Goal: Information Seeking & Learning: Learn about a topic

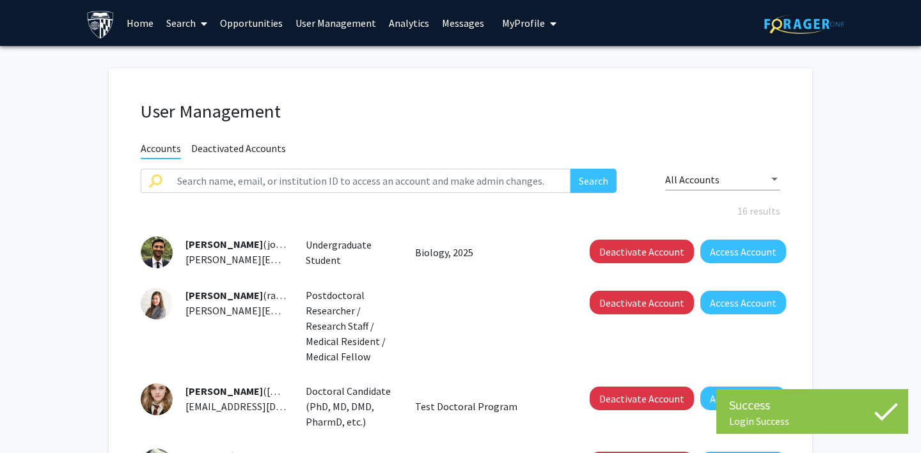
click at [526, 24] on span "My Profile" at bounding box center [523, 23] width 43 height 13
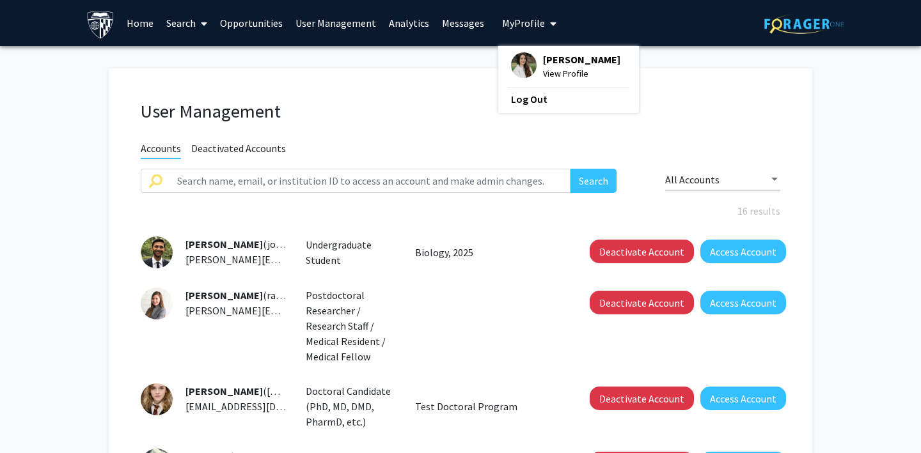
click at [565, 67] on span "View Profile" at bounding box center [581, 74] width 77 height 14
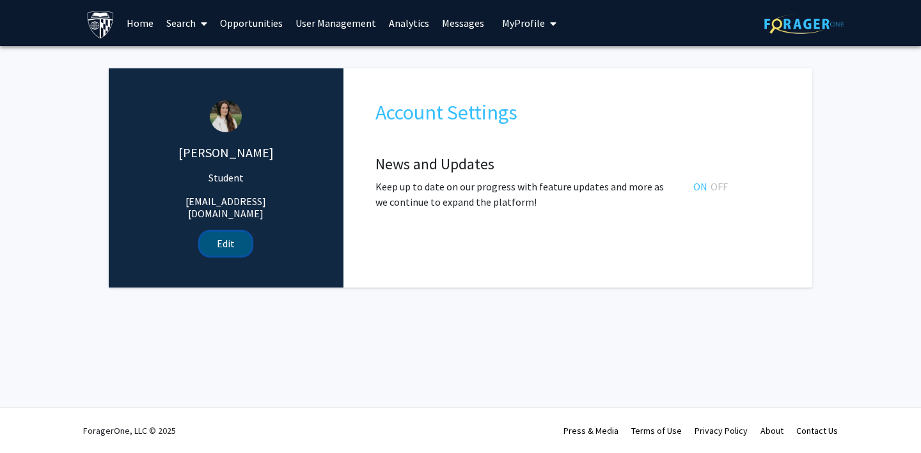
click at [221, 233] on button "Edit" at bounding box center [225, 244] width 51 height 24
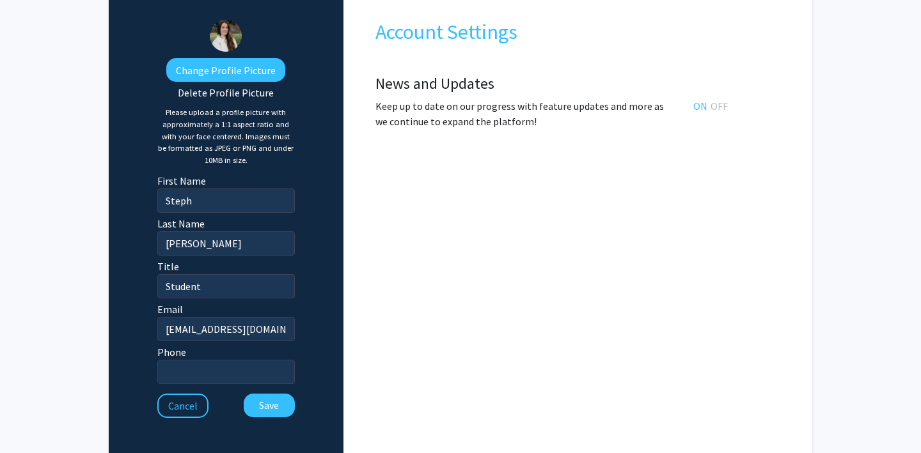
scroll to position [155, 0]
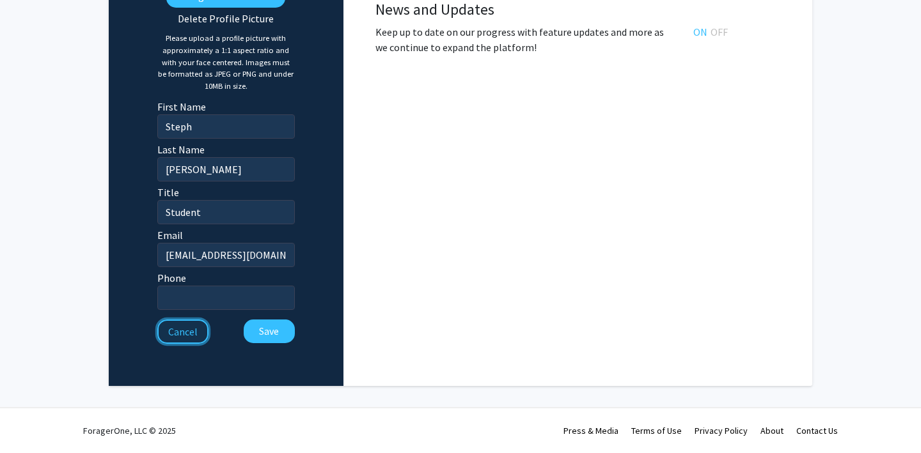
click at [171, 340] on button "Cancel" at bounding box center [182, 332] width 51 height 24
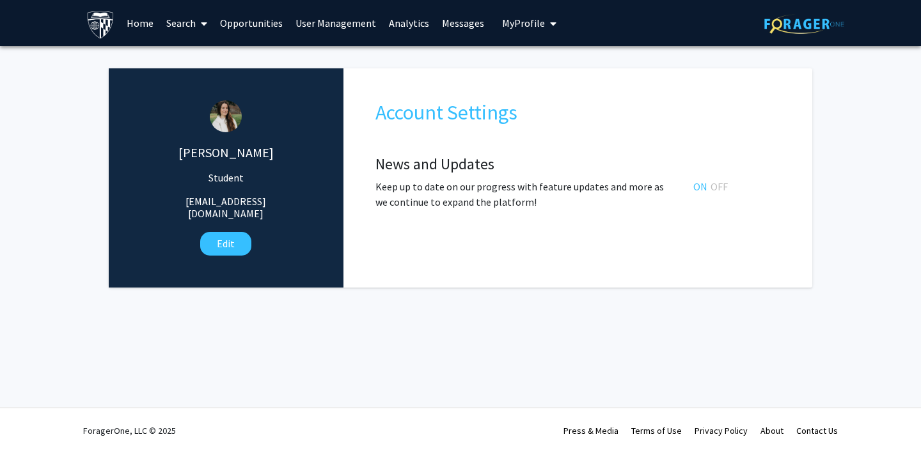
scroll to position [0, 0]
click at [393, 22] on link "Analytics" at bounding box center [408, 23] width 53 height 45
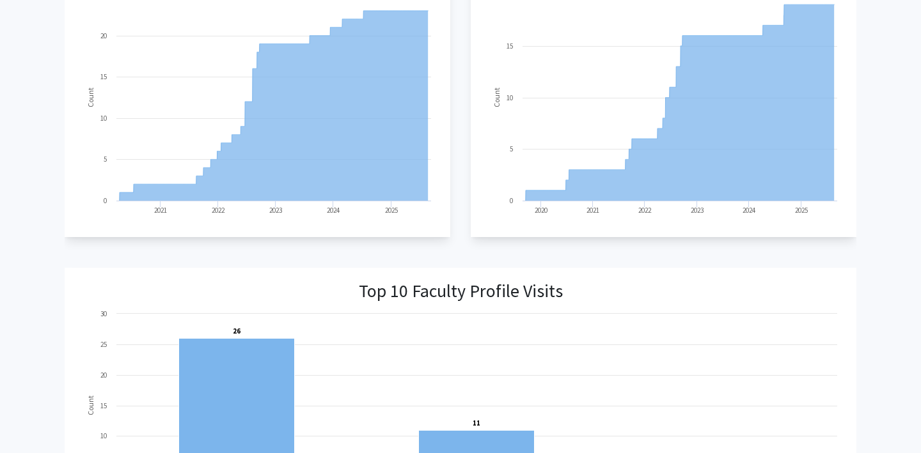
scroll to position [3, 0]
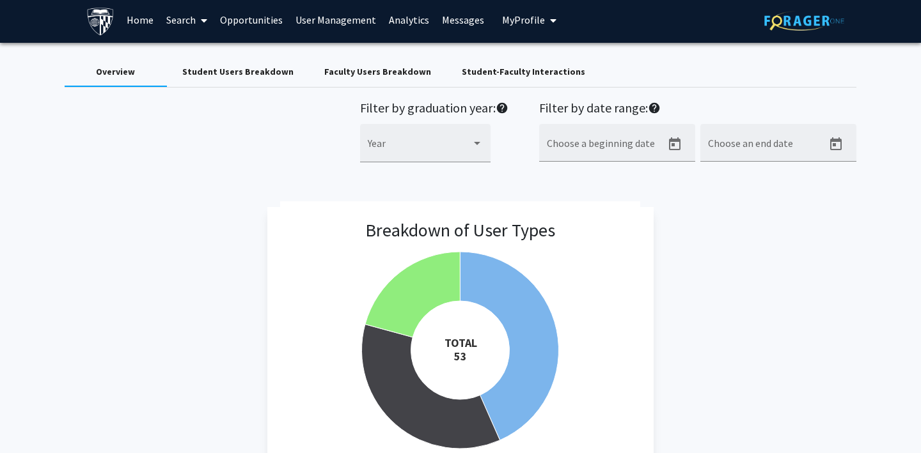
click at [450, 20] on link "Messages" at bounding box center [462, 19] width 55 height 45
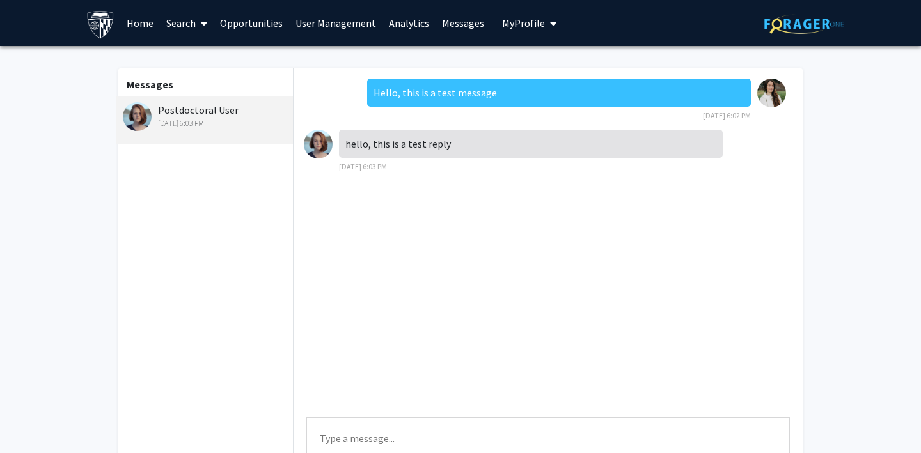
click at [407, 19] on link "Analytics" at bounding box center [408, 23] width 53 height 45
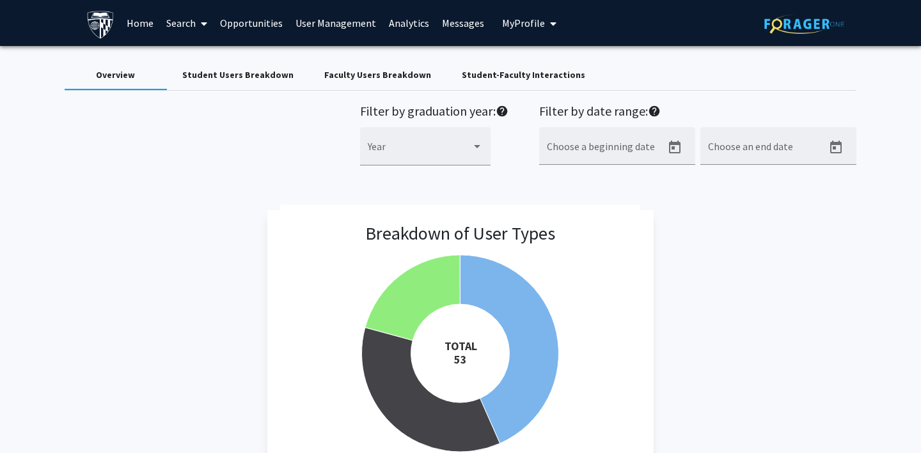
click at [350, 24] on link "User Management" at bounding box center [335, 23] width 93 height 45
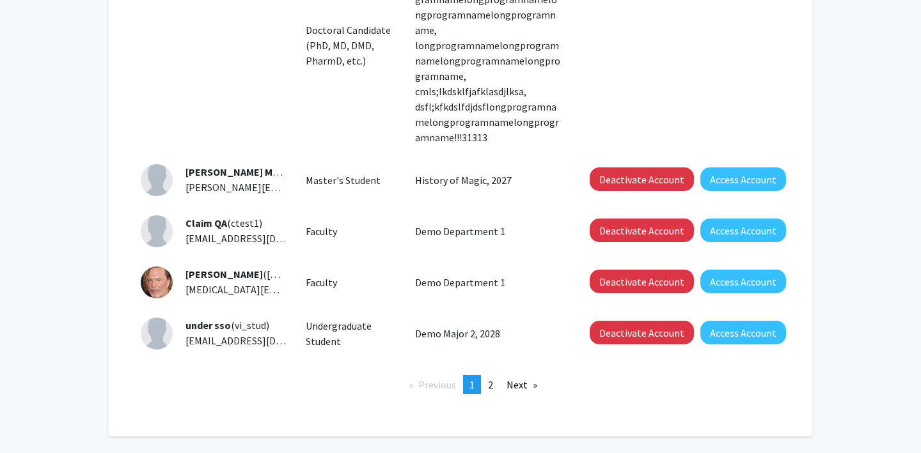
scroll to position [622, 0]
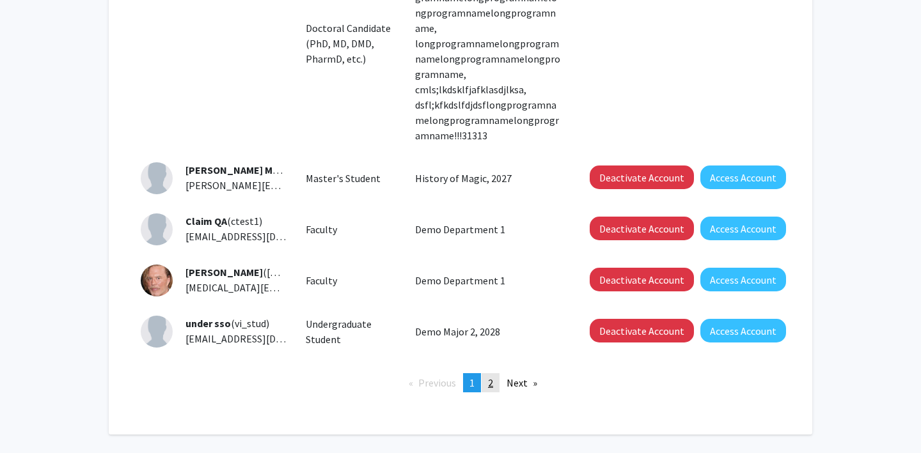
click at [489, 377] on span "2" at bounding box center [490, 383] width 5 height 13
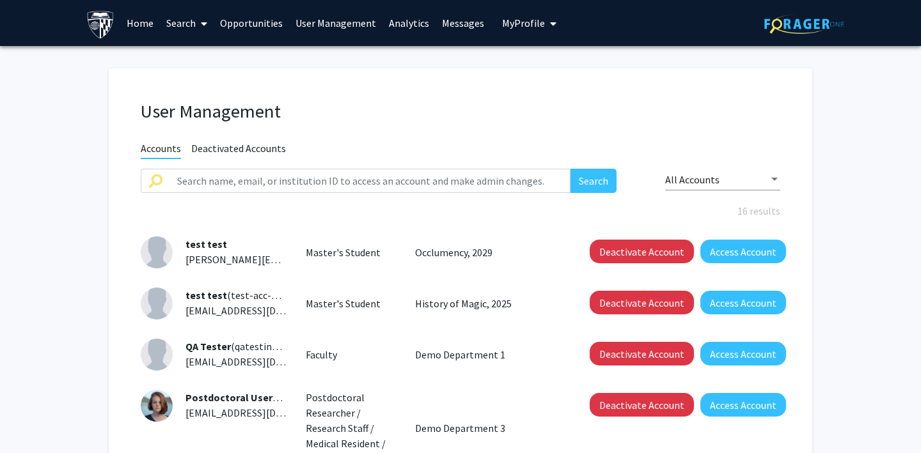
click at [267, 18] on link "Opportunities" at bounding box center [251, 23] width 75 height 45
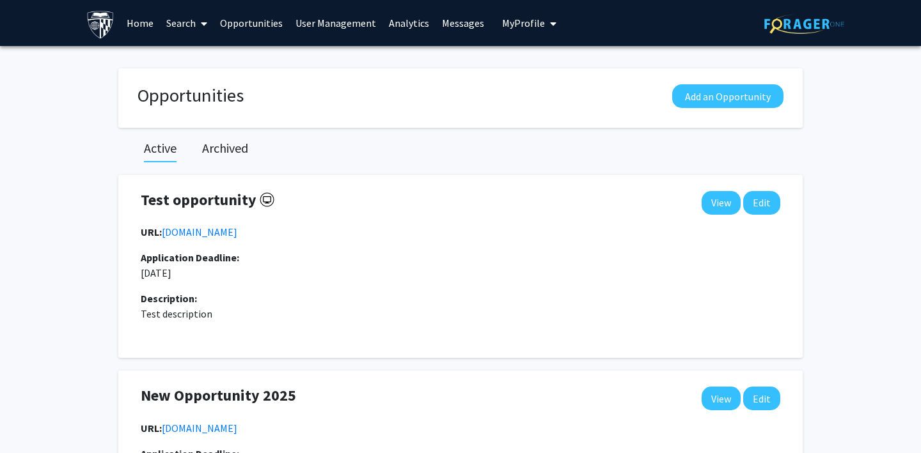
click at [179, 27] on link "Search" at bounding box center [187, 23] width 54 height 45
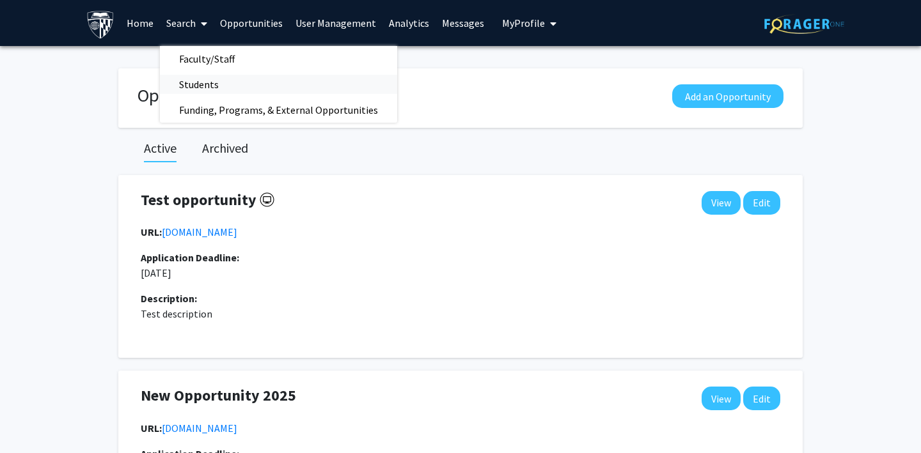
click at [202, 87] on span "Students" at bounding box center [199, 85] width 78 height 26
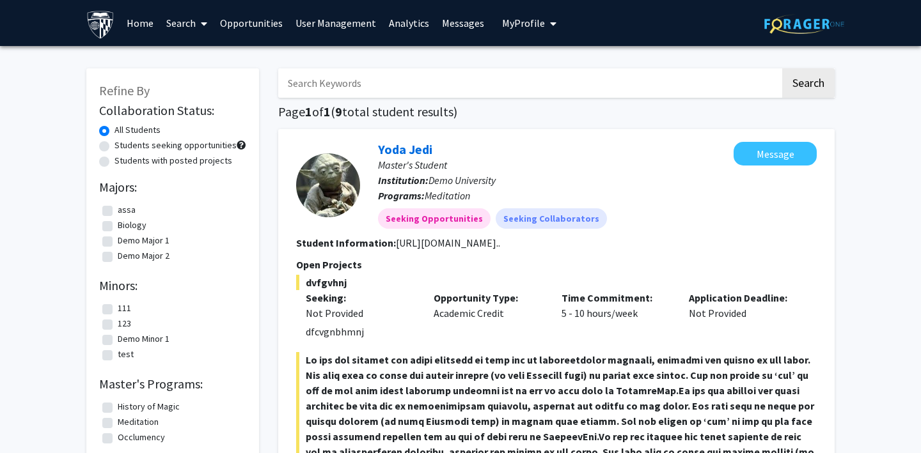
click at [185, 26] on link "Search" at bounding box center [187, 23] width 54 height 45
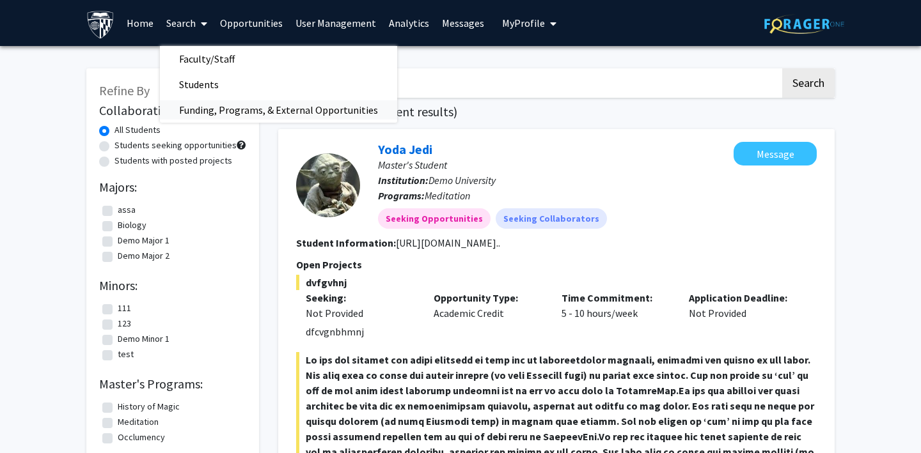
click at [201, 102] on span "Funding, Programs, & External Opportunities" at bounding box center [278, 110] width 237 height 26
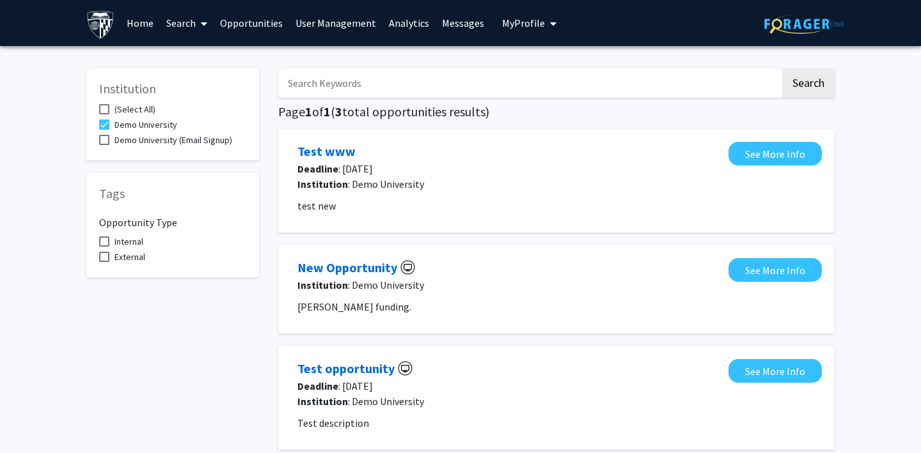
click at [522, 24] on span "My Profile" at bounding box center [523, 23] width 43 height 13
click at [520, 24] on span "My Profile" at bounding box center [523, 23] width 43 height 13
click at [340, 22] on link "User Management" at bounding box center [335, 23] width 93 height 45
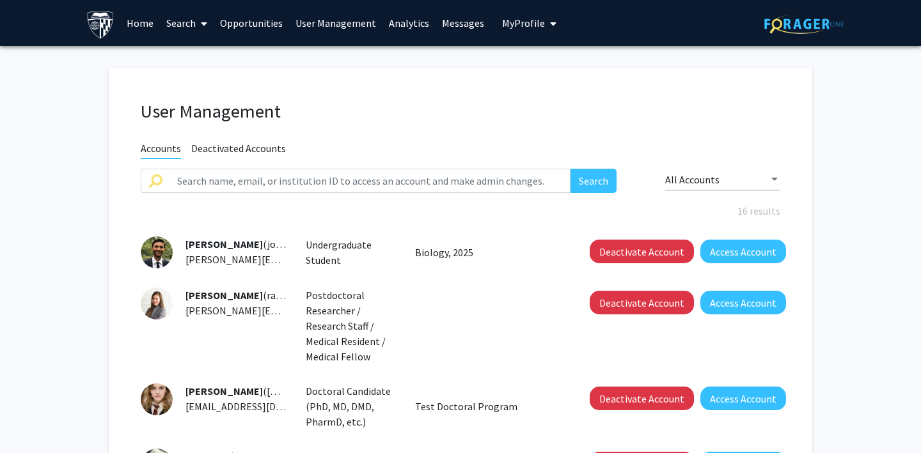
click at [392, 22] on link "Analytics" at bounding box center [408, 23] width 53 height 45
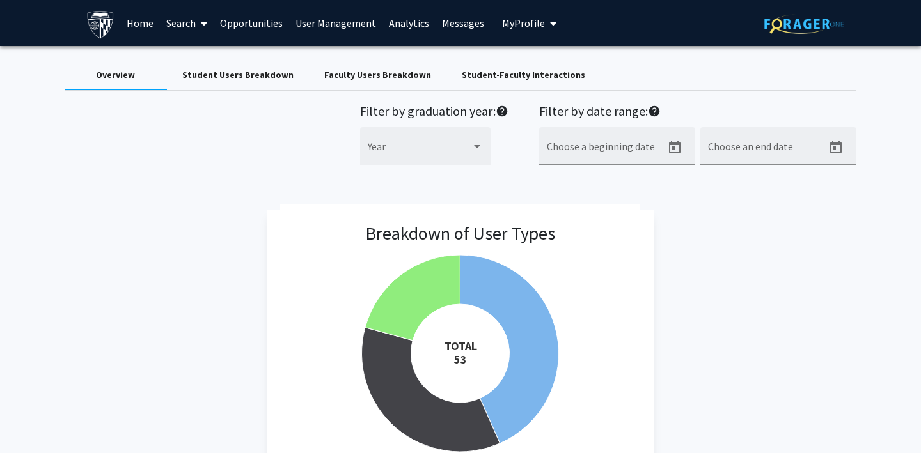
click at [350, 22] on link "User Management" at bounding box center [335, 23] width 93 height 45
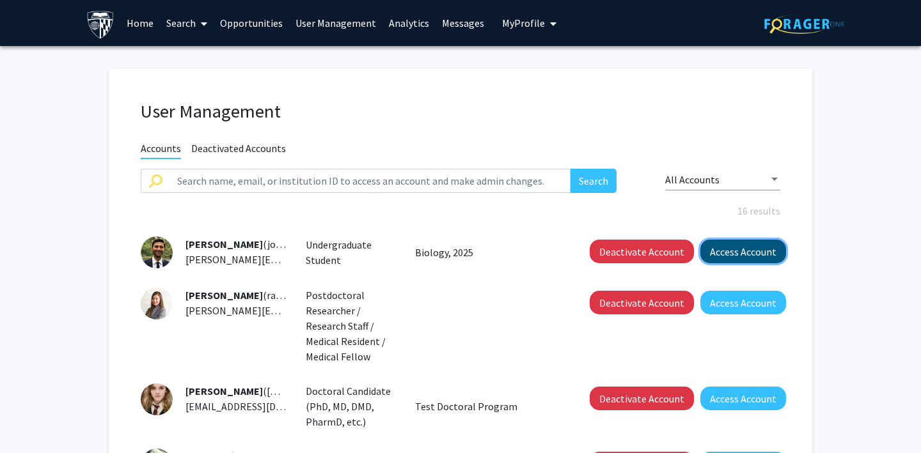
click at [725, 256] on button "Access Account" at bounding box center [743, 252] width 86 height 24
click at [451, 29] on span "[PERSON_NAME] Profile" at bounding box center [499, 23] width 107 height 13
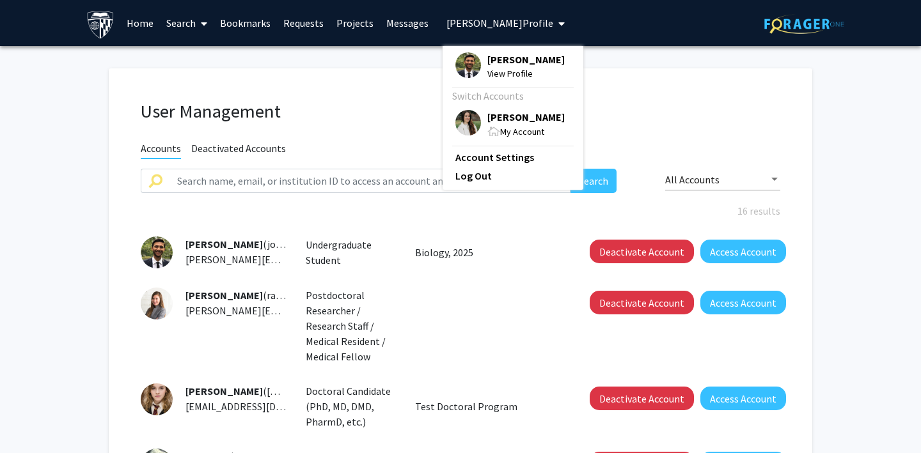
click at [455, 65] on img at bounding box center [468, 65] width 26 height 26
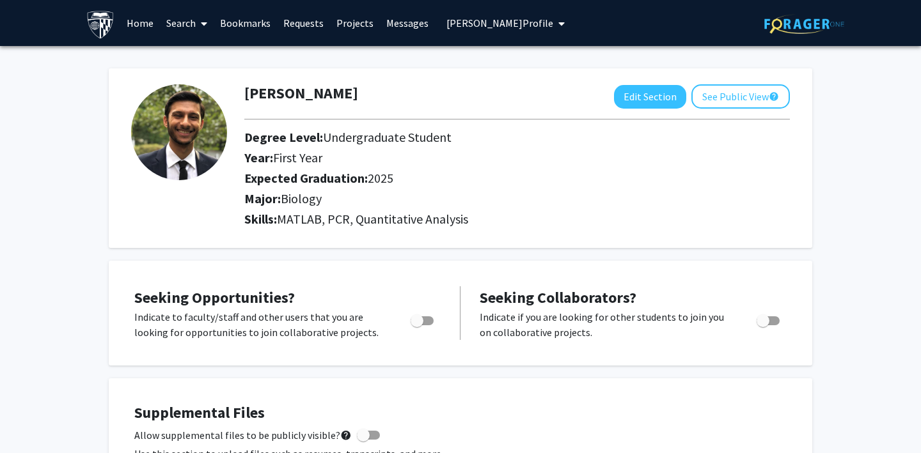
click at [186, 24] on link "Search" at bounding box center [187, 23] width 54 height 45
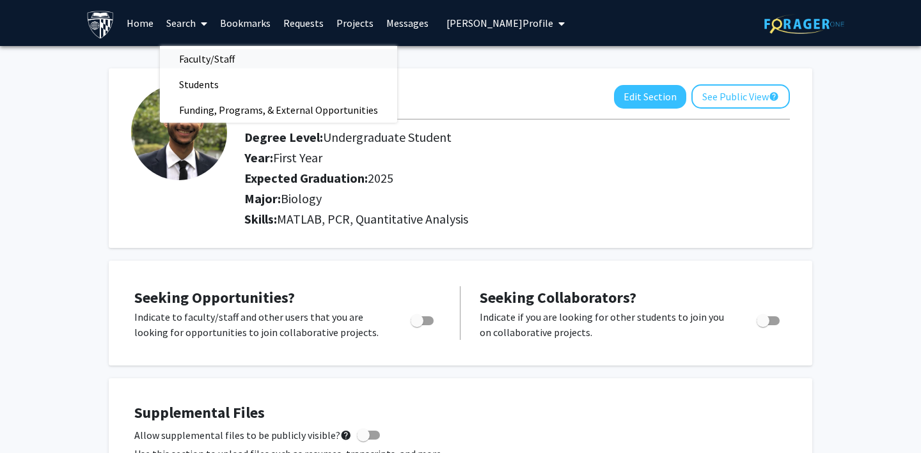
click at [204, 62] on span "Faculty/Staff" at bounding box center [207, 59] width 94 height 26
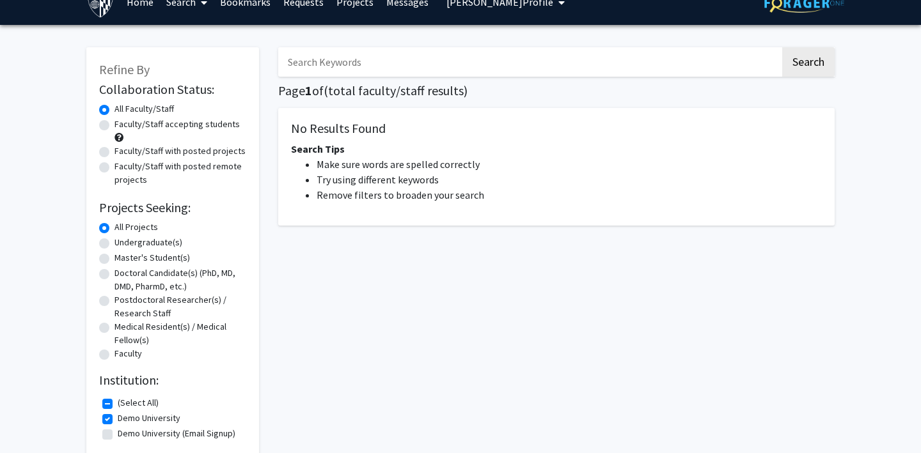
scroll to position [23, 0]
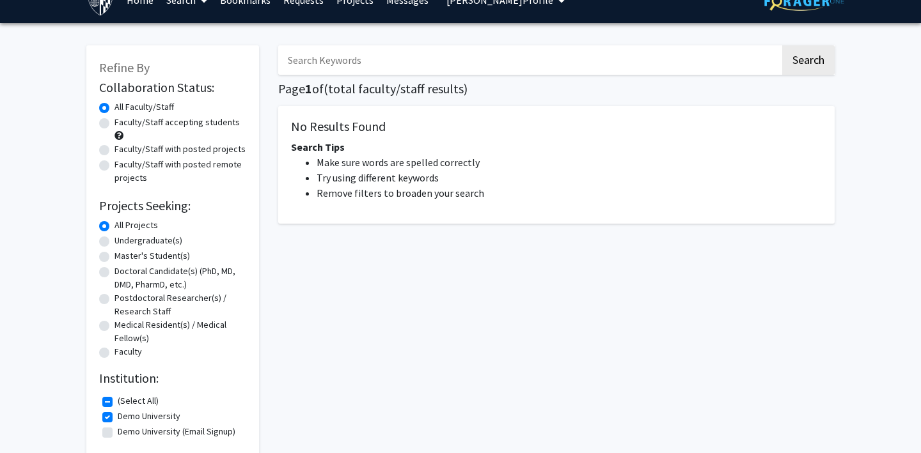
click at [114, 124] on label "Faculty/Staff accepting students" at bounding box center [176, 122] width 125 height 13
click at [114, 124] on input "Faculty/Staff accepting students" at bounding box center [118, 120] width 8 height 8
radio input "true"
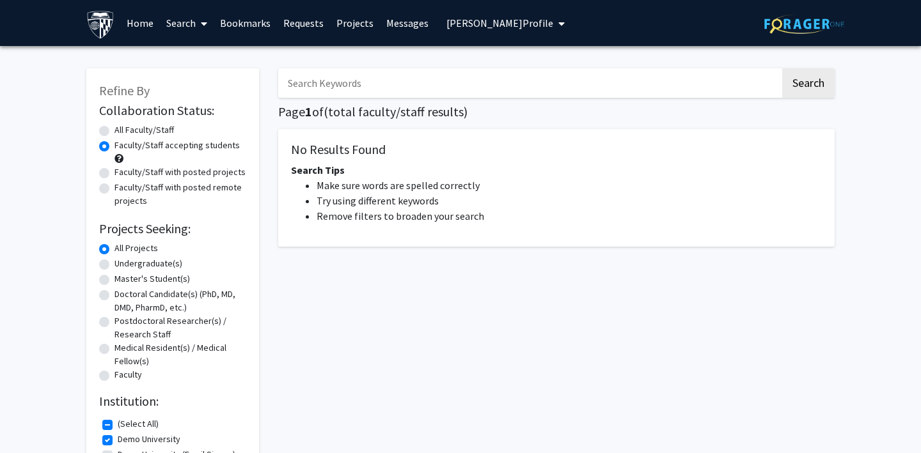
click at [114, 177] on label "Faculty/Staff with posted projects" at bounding box center [179, 172] width 131 height 13
click at [114, 174] on input "Faculty/Staff with posted projects" at bounding box center [118, 170] width 8 height 8
radio input "true"
click at [114, 187] on label "Faculty/Staff with posted remote projects" at bounding box center [180, 194] width 132 height 27
click at [114, 187] on input "Faculty/Staff with posted remote projects" at bounding box center [118, 185] width 8 height 8
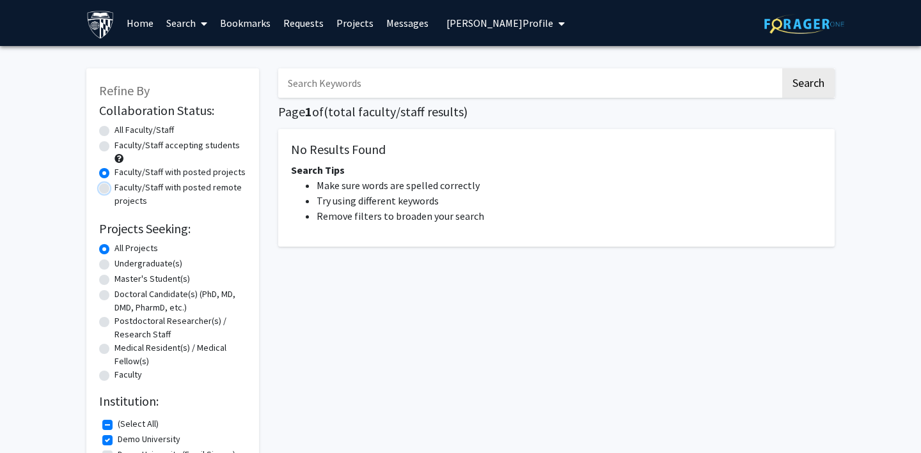
radio input "true"
click at [239, 22] on link "Bookmarks" at bounding box center [245, 23] width 63 height 45
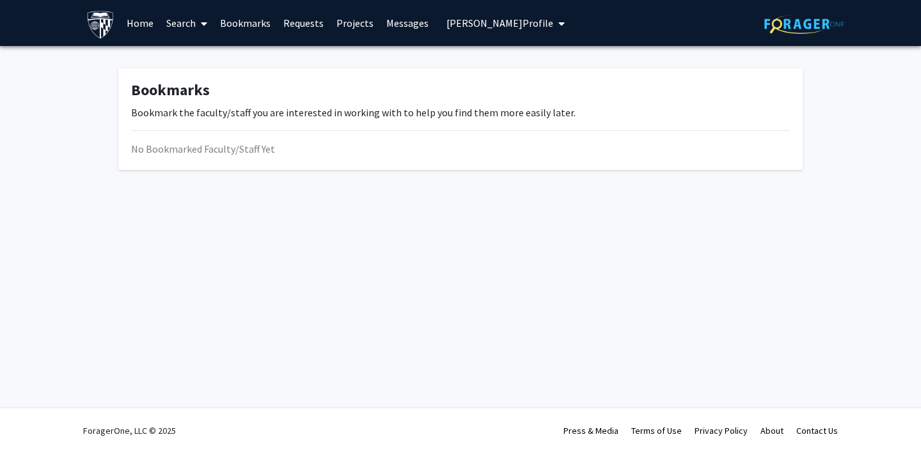
click at [178, 26] on link "Search" at bounding box center [187, 23] width 54 height 45
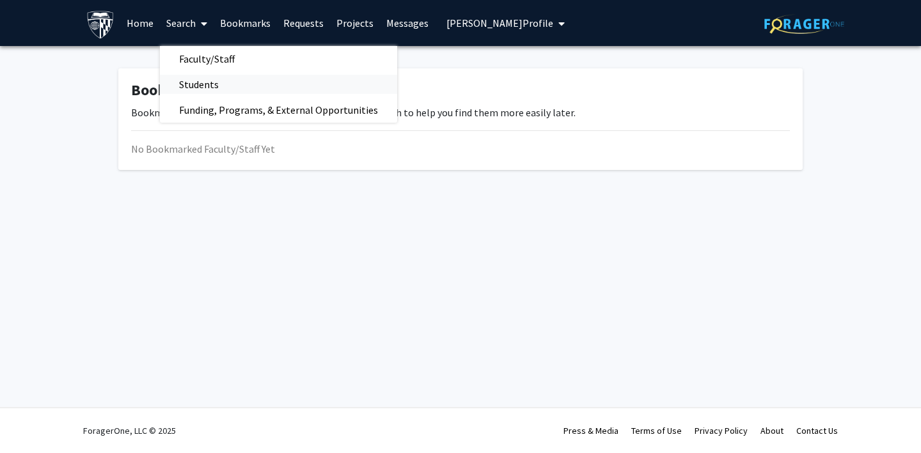
click at [197, 80] on span "Students" at bounding box center [199, 85] width 78 height 26
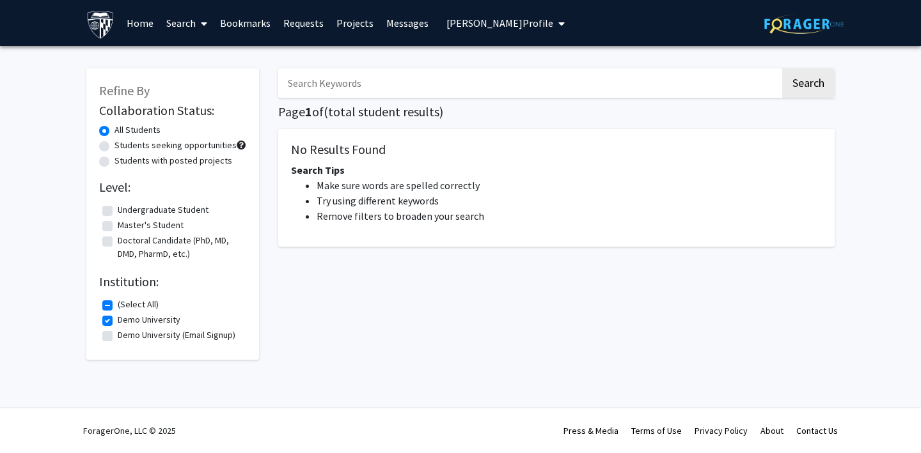
click at [183, 19] on link "Search" at bounding box center [187, 23] width 54 height 45
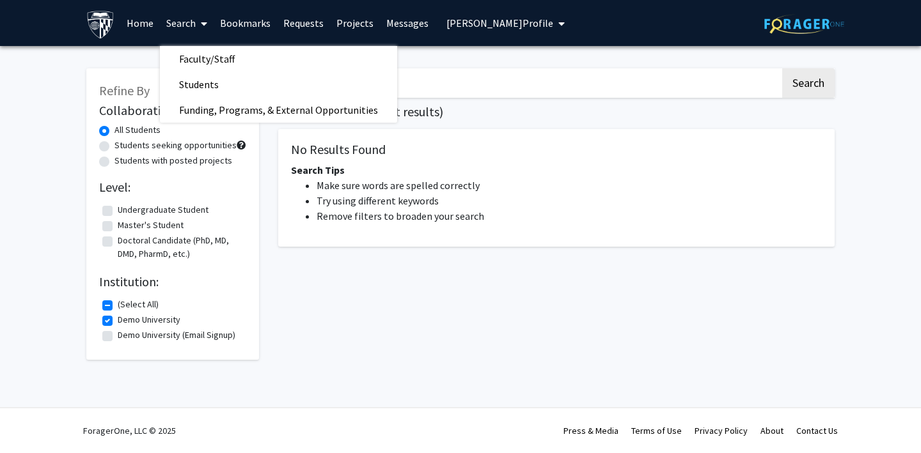
click at [251, 215] on div "Refine By Collaboration Status: All Students Students seeking opportunities Stu…" at bounding box center [172, 214] width 173 height 292
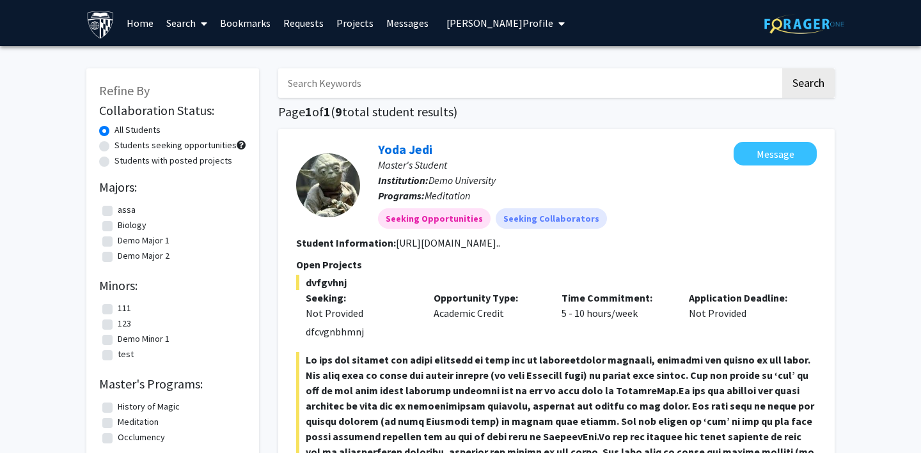
click at [169, 20] on link "Search" at bounding box center [187, 23] width 54 height 45
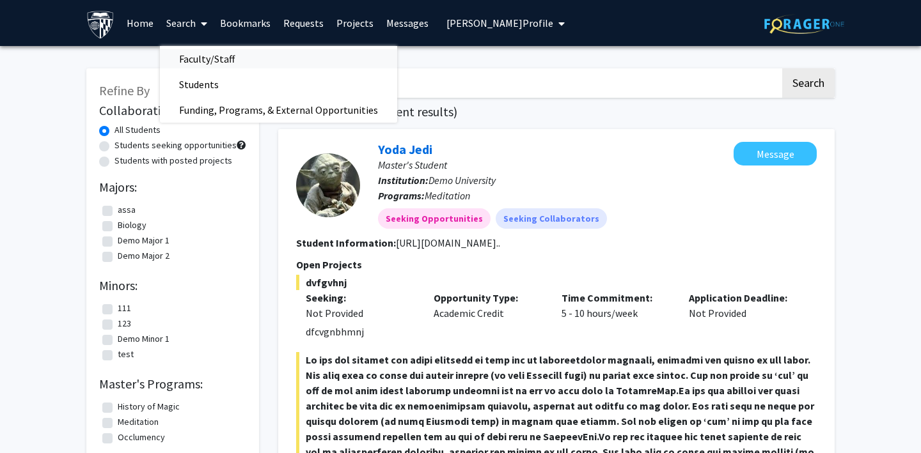
click at [195, 61] on span "Faculty/Staff" at bounding box center [207, 59] width 94 height 26
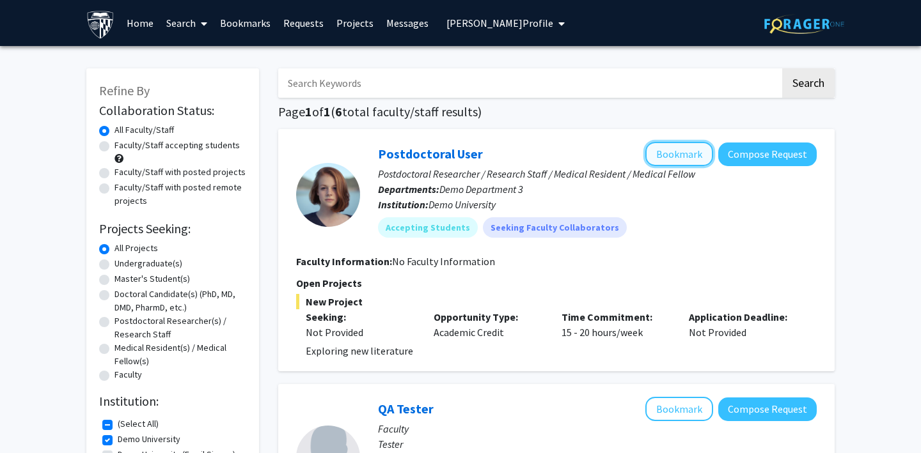
click at [673, 146] on button "Bookmark" at bounding box center [679, 154] width 68 height 24
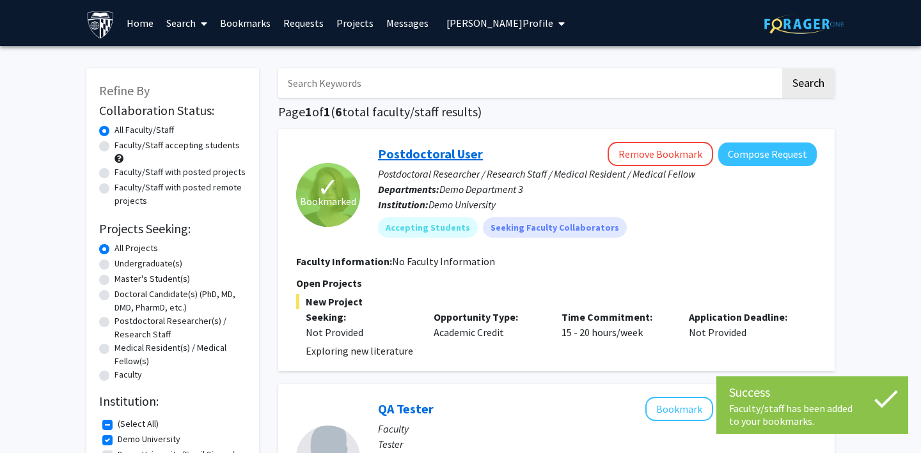
click at [440, 155] on link "Postdoctoral User" at bounding box center [430, 154] width 105 height 16
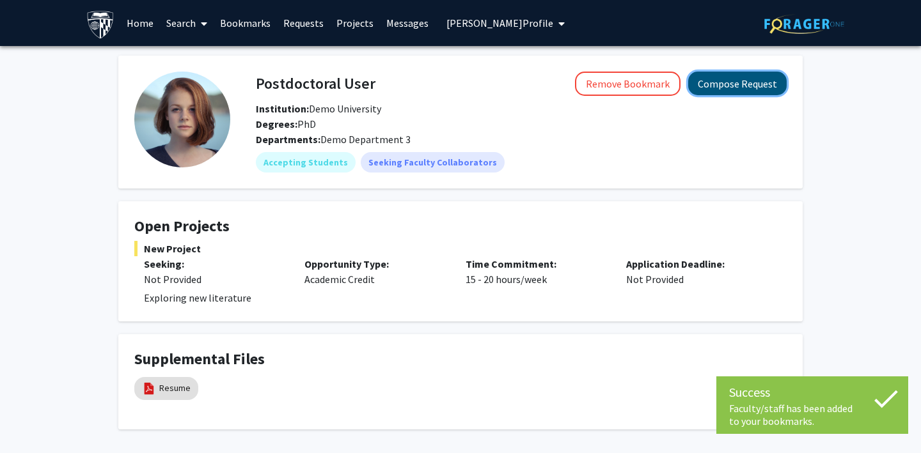
click at [726, 82] on button "Compose Request" at bounding box center [737, 84] width 98 height 24
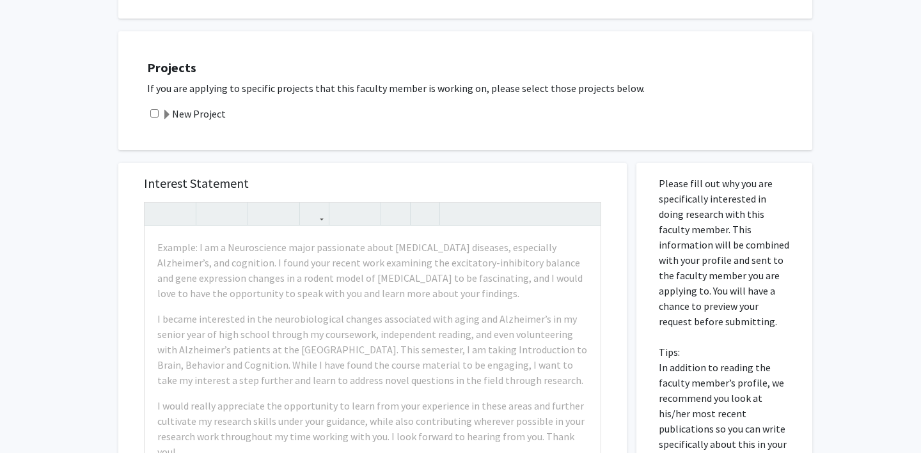
scroll to position [197, 0]
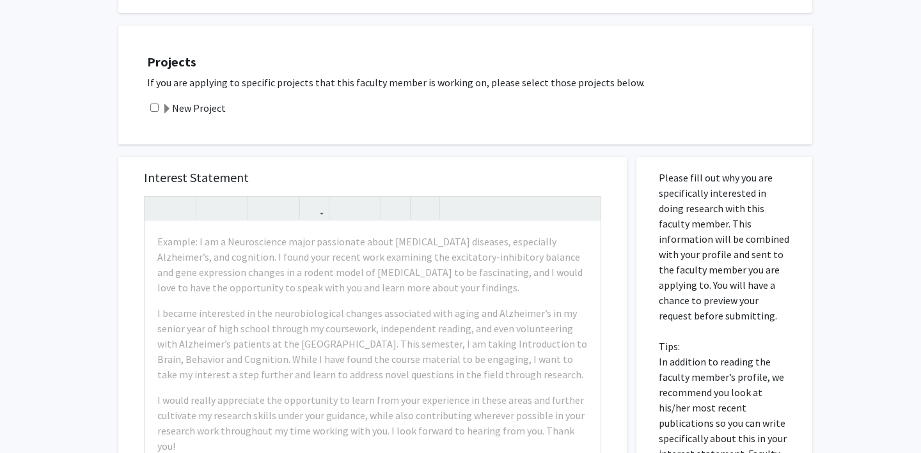
click at [155, 107] on input "checkbox" at bounding box center [154, 108] width 8 height 8
checkbox input "true"
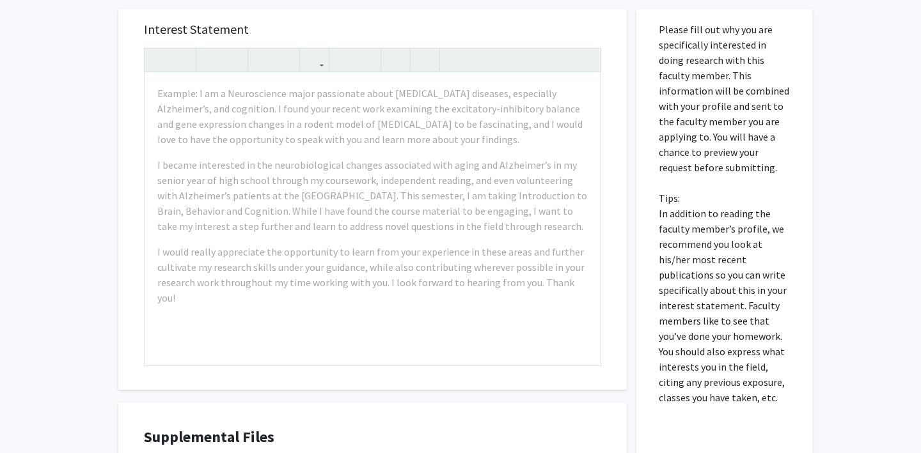
scroll to position [354, 0]
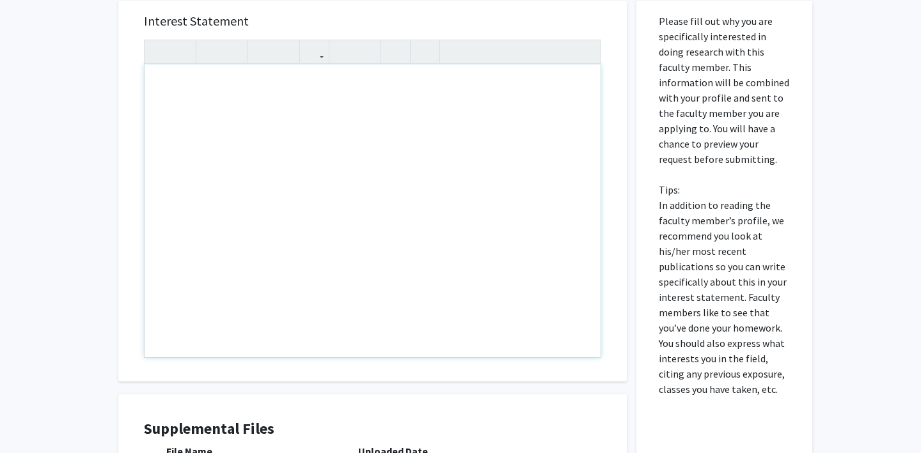
click at [171, 99] on div "Note to users with screen readers: Please press Alt+0 or Option+0 to deactivate…" at bounding box center [373, 211] width 456 height 293
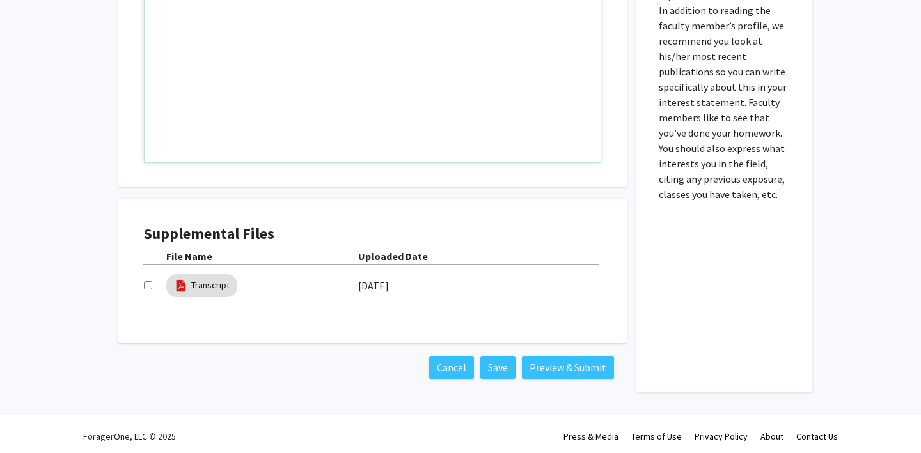
scroll to position [554, 0]
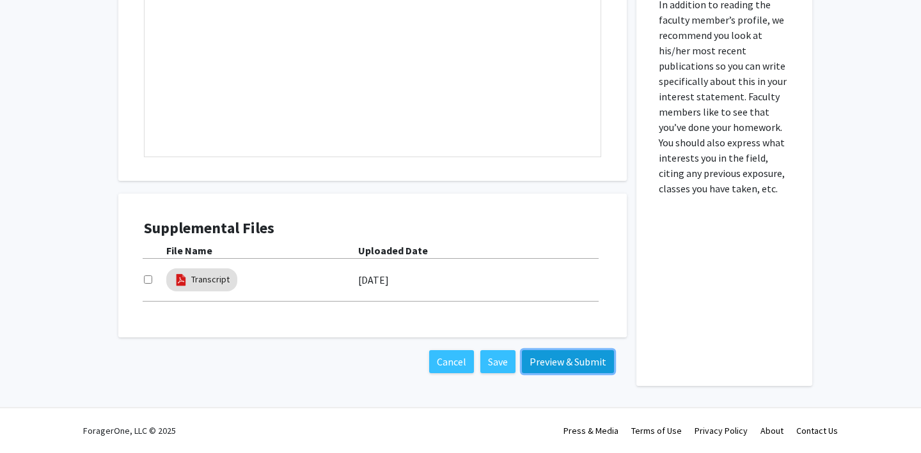
click at [542, 364] on button "Preview & Submit" at bounding box center [568, 361] width 92 height 23
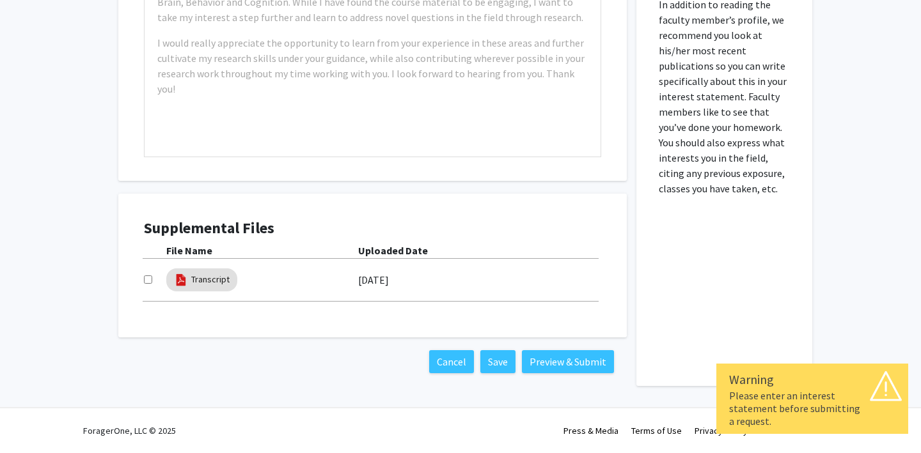
click at [148, 283] on input "checkbox" at bounding box center [148, 280] width 8 height 8
checkbox input "true"
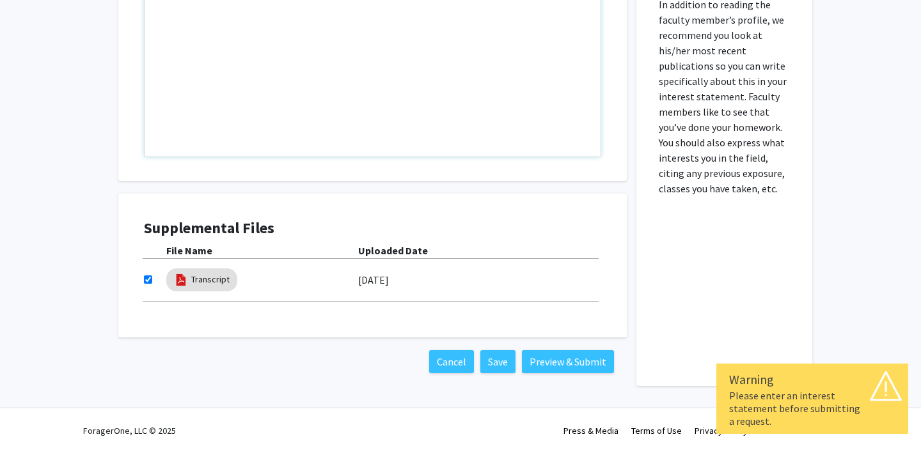
click at [186, 132] on div "Note to users with screen readers: Please press Alt+0 or Option+0 to deactivate…" at bounding box center [373, 10] width 456 height 293
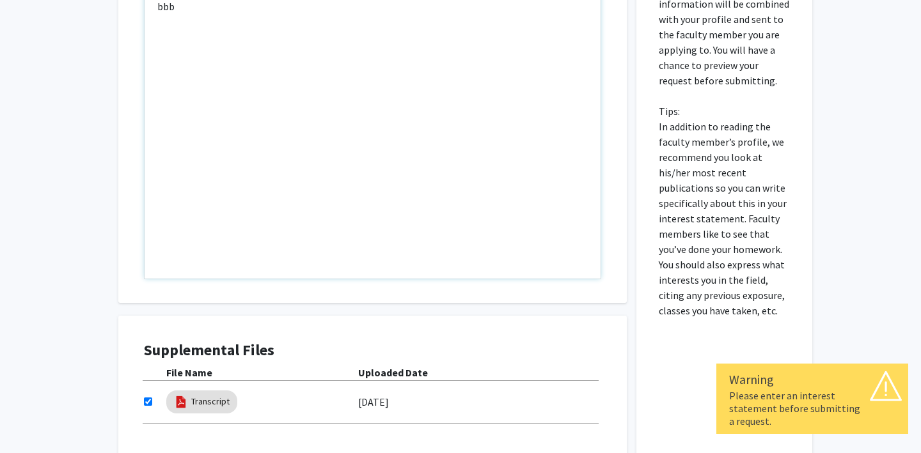
type textarea "bbb"
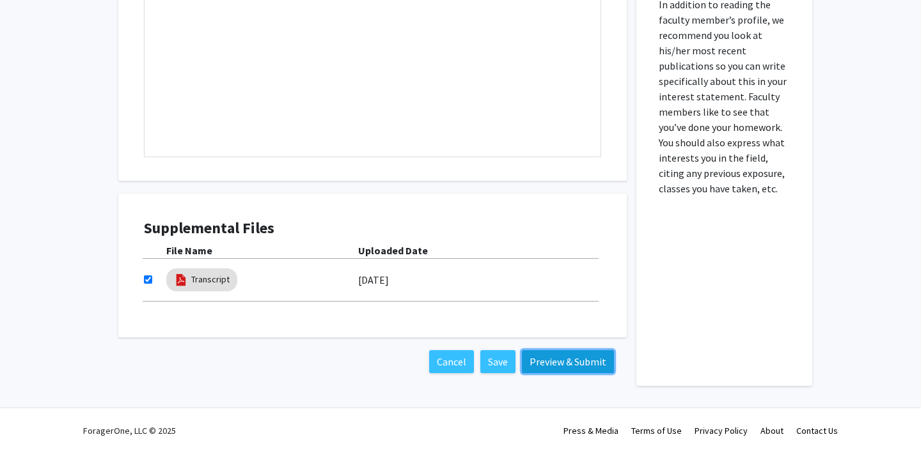
click at [542, 357] on button "Preview & Submit" at bounding box center [568, 361] width 92 height 23
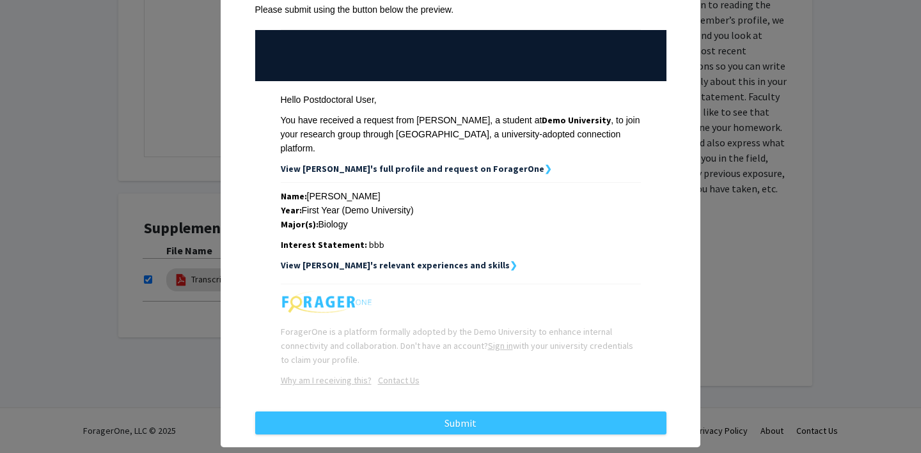
scroll to position [0, 0]
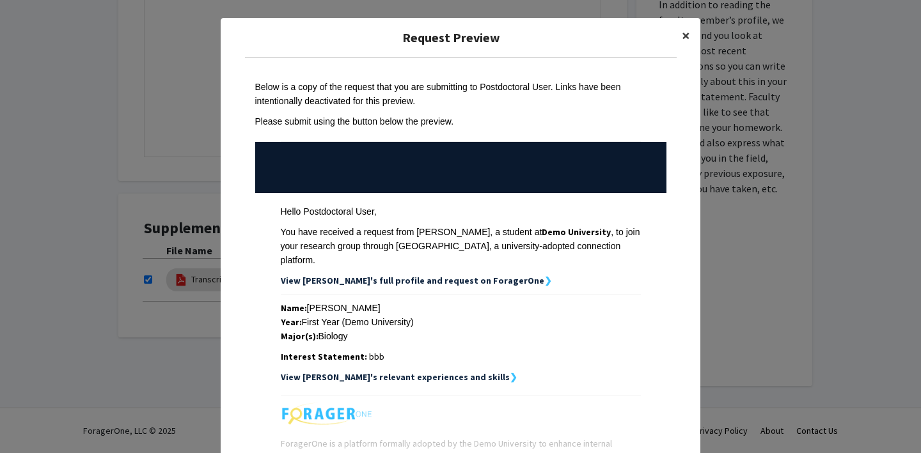
click at [684, 35] on span "×" at bounding box center [686, 36] width 8 height 20
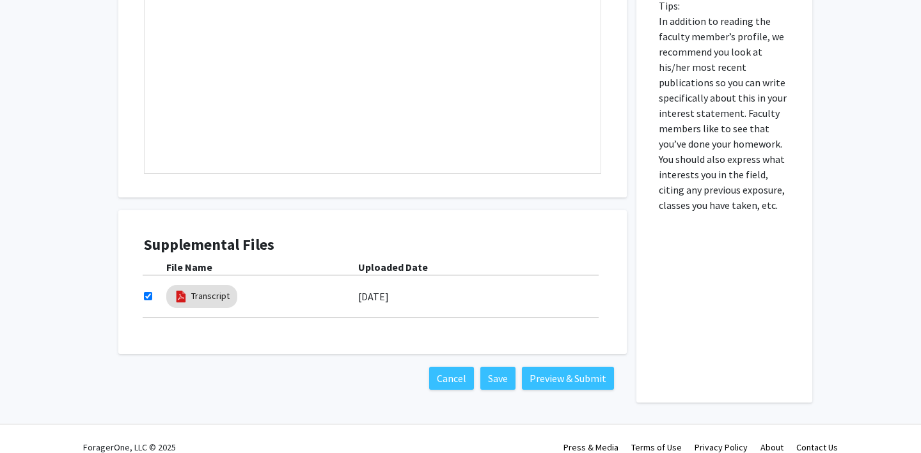
scroll to position [554, 0]
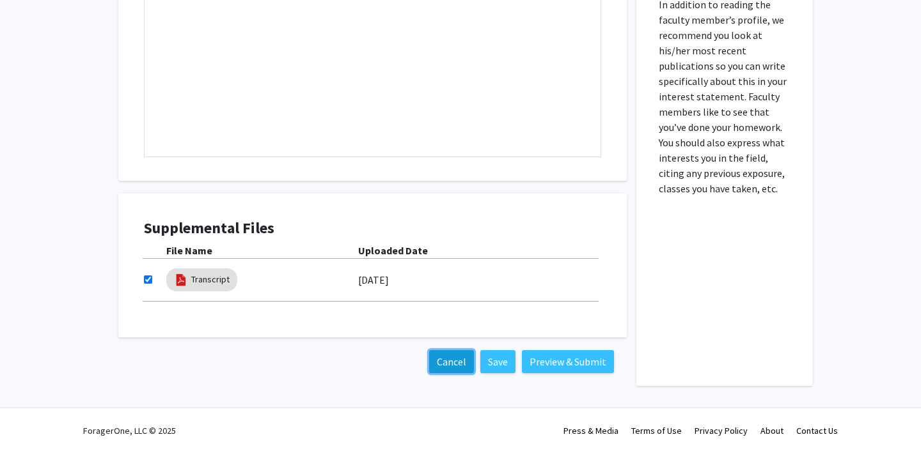
click at [462, 370] on button "Cancel" at bounding box center [451, 361] width 45 height 23
click at [446, 361] on button "Cancel" at bounding box center [451, 361] width 45 height 23
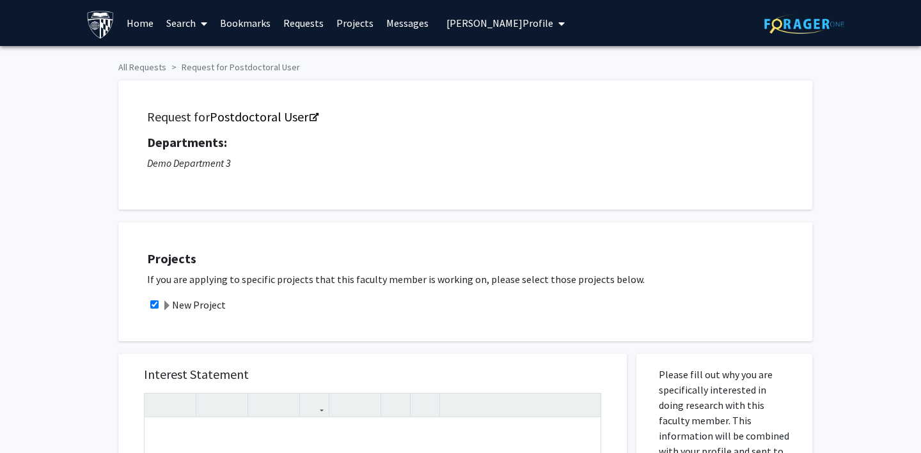
click at [176, 22] on link "Search" at bounding box center [187, 23] width 54 height 45
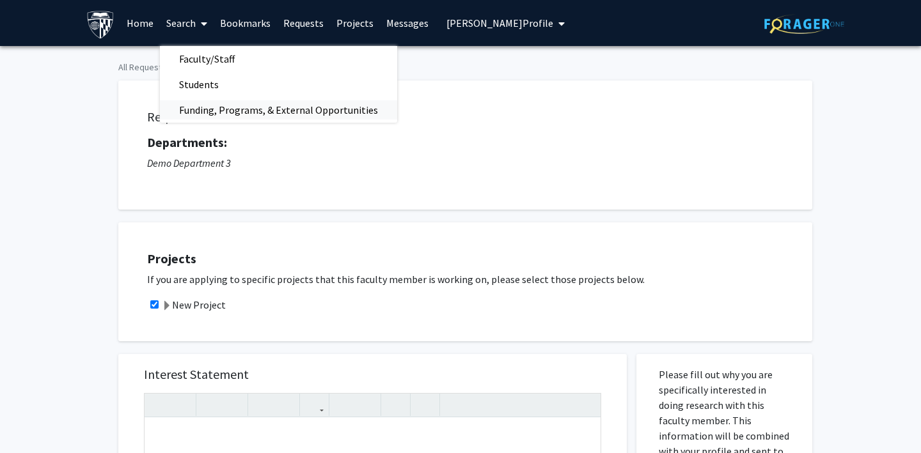
click at [192, 112] on span "Funding, Programs, & External Opportunities" at bounding box center [278, 110] width 237 height 26
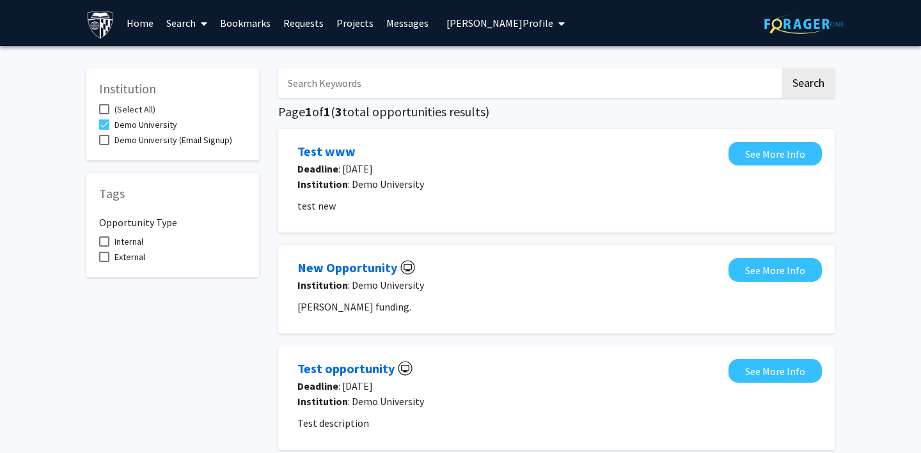
click at [196, 17] on span at bounding box center [202, 23] width 12 height 45
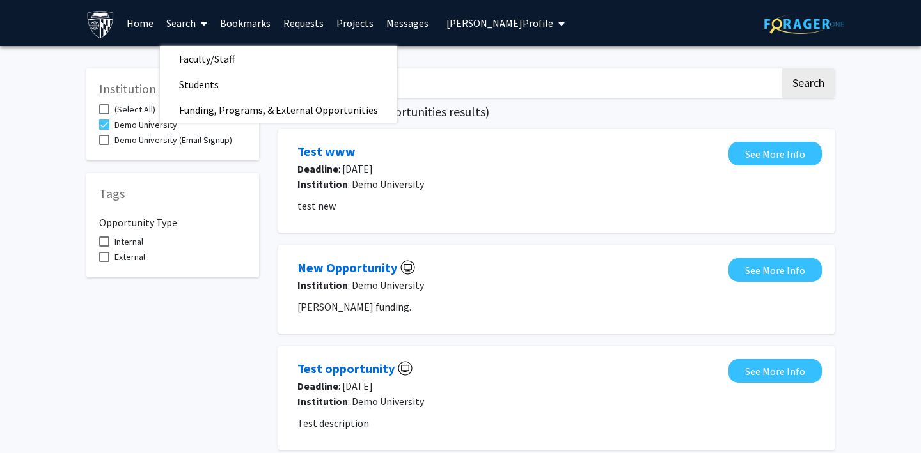
click at [462, 29] on button "[PERSON_NAME] Profile" at bounding box center [506, 23] width 126 height 46
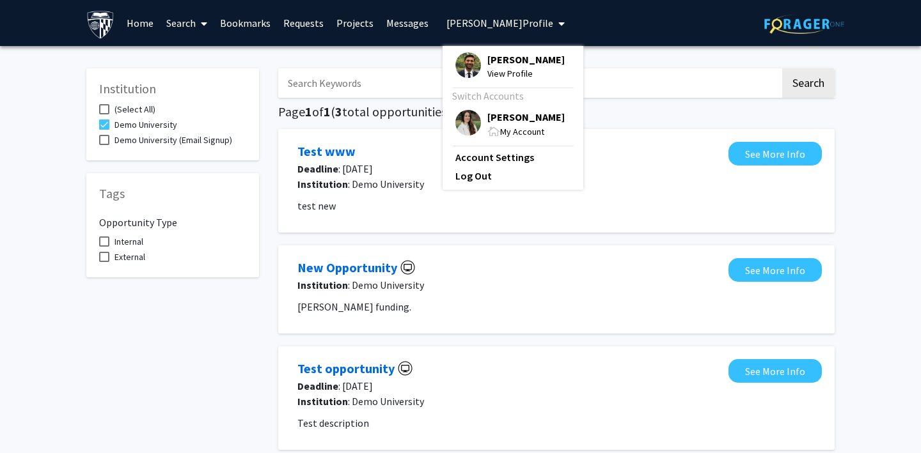
click at [534, 29] on div "Skip navigation Home Search Bookmarks Requests Projects Messages [PERSON_NAME] …" at bounding box center [460, 23] width 767 height 46
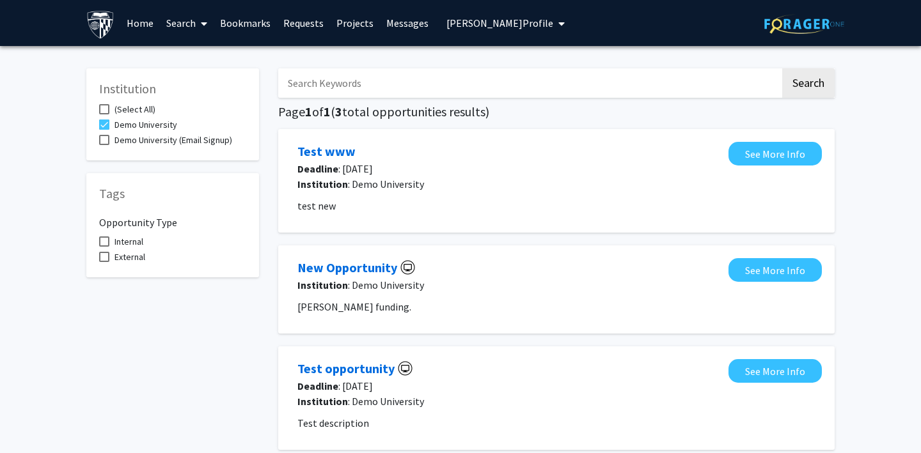
click at [498, 13] on button "[PERSON_NAME] Profile" at bounding box center [506, 23] width 126 height 46
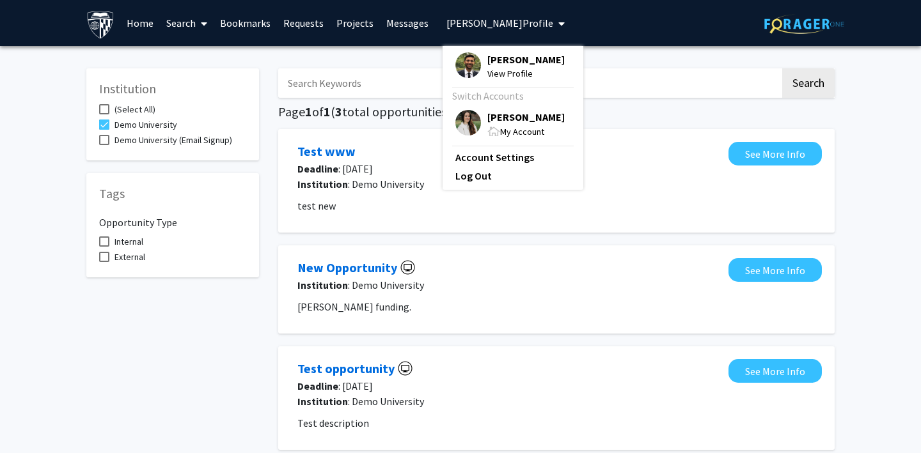
click at [460, 115] on img at bounding box center [468, 123] width 26 height 26
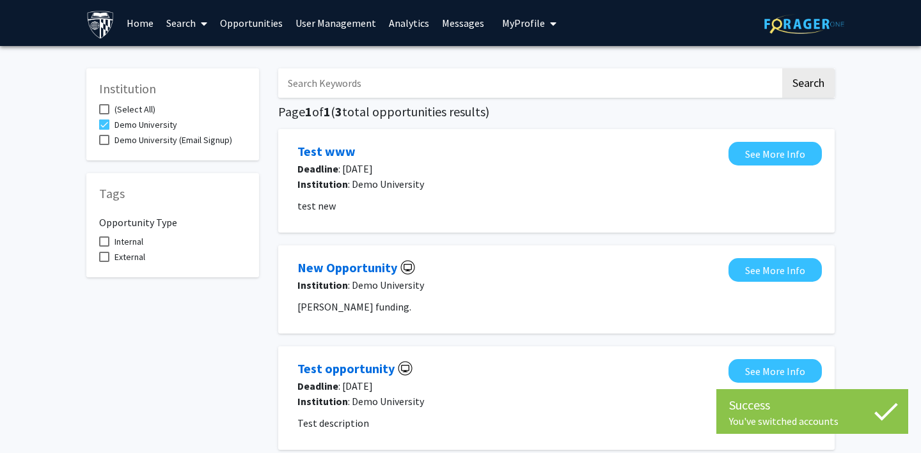
click at [323, 24] on link "User Management" at bounding box center [335, 23] width 93 height 45
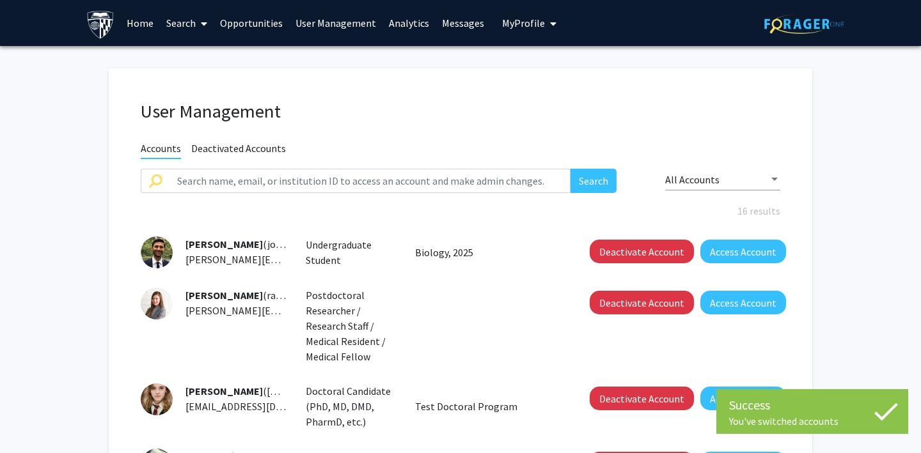
scroll to position [51, 0]
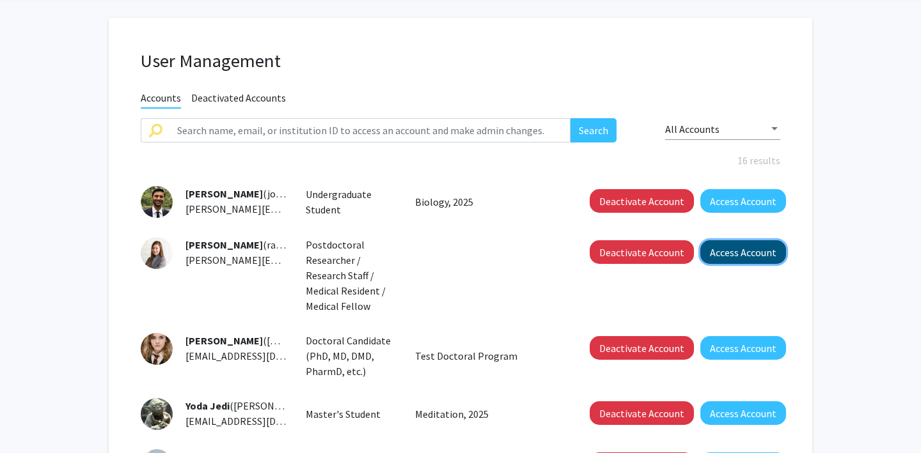
click at [737, 249] on button "Access Account" at bounding box center [743, 252] width 86 height 24
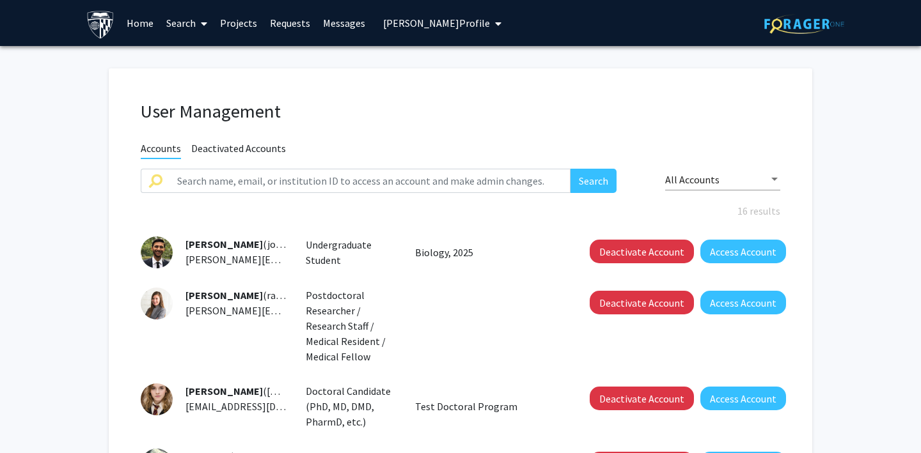
click at [441, 20] on span "[PERSON_NAME] Profile" at bounding box center [436, 23] width 107 height 13
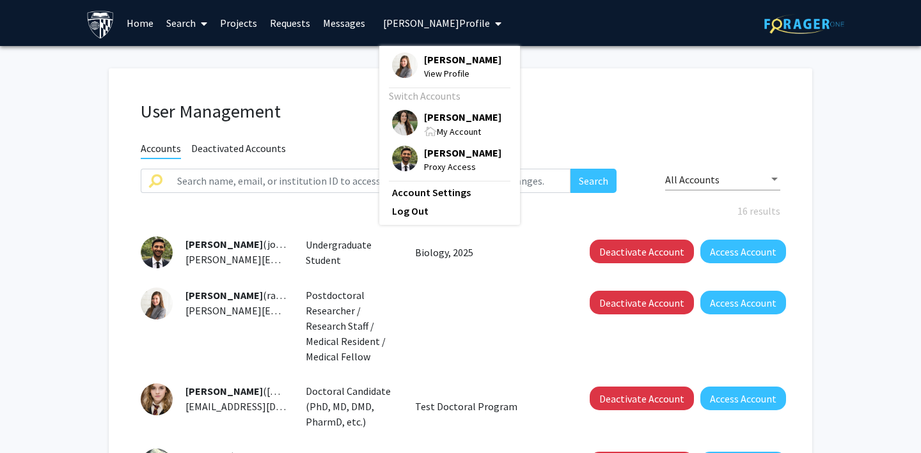
click at [431, 72] on span "View Profile" at bounding box center [462, 74] width 77 height 14
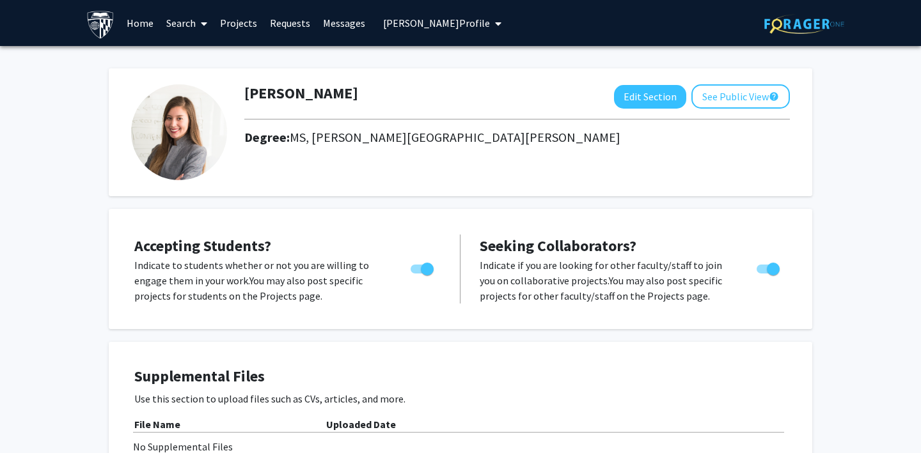
click at [246, 27] on link "Projects" at bounding box center [239, 23] width 50 height 45
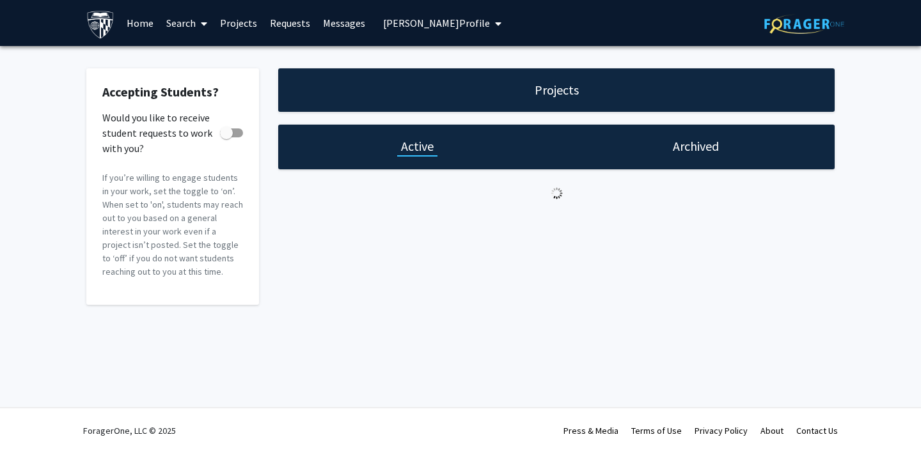
checkbox input "true"
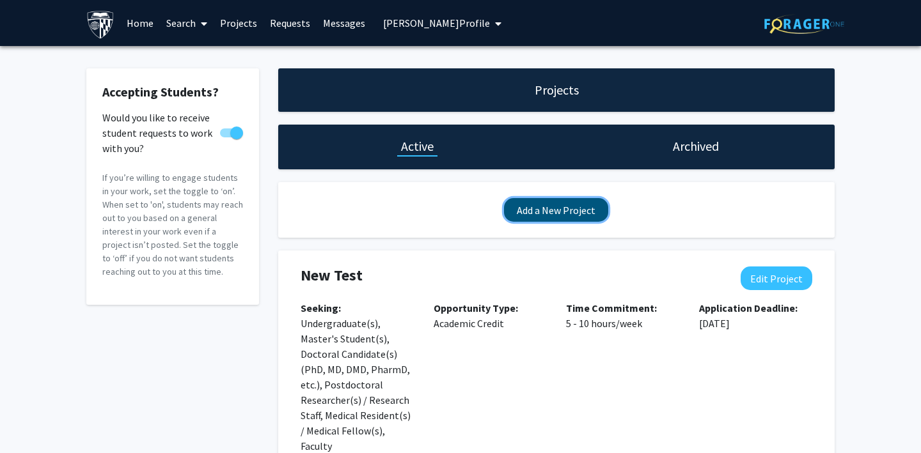
click at [571, 208] on button "Add a New Project" at bounding box center [556, 210] width 104 height 24
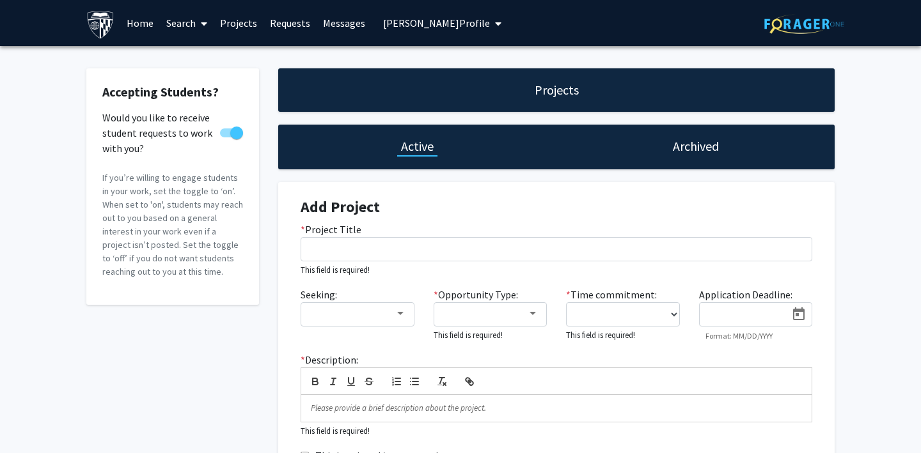
scroll to position [112, 0]
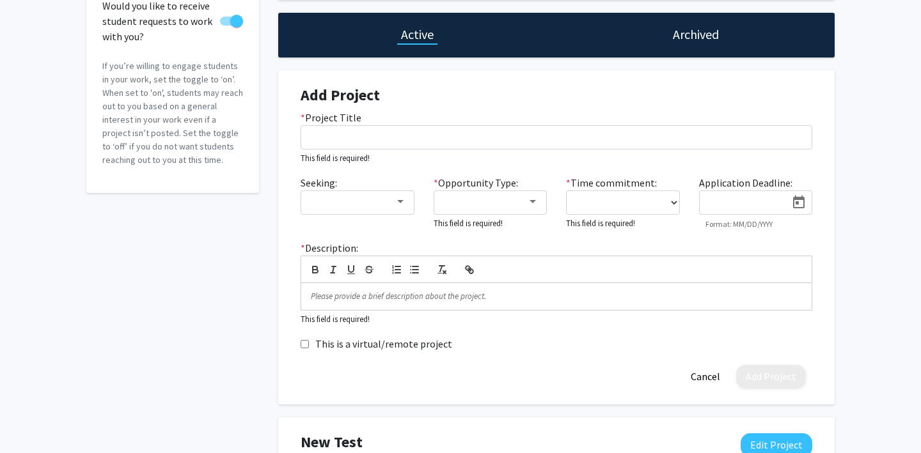
click at [710, 31] on h1 "Archived" at bounding box center [696, 35] width 46 height 18
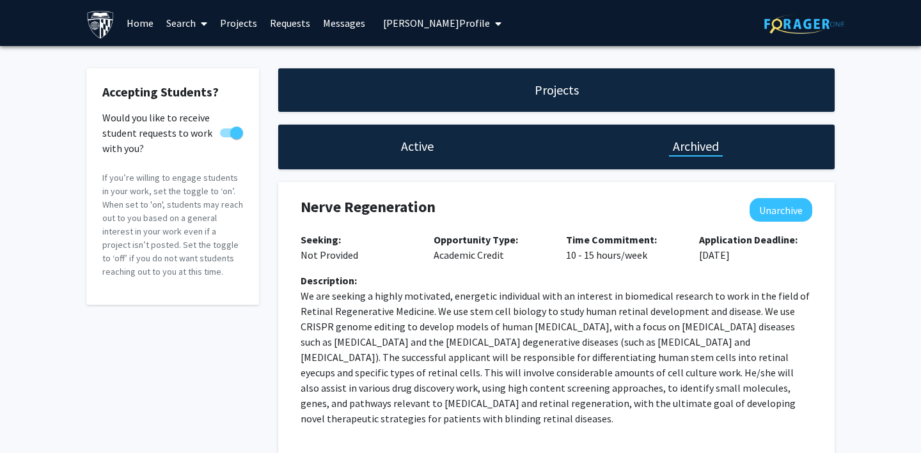
click at [332, 17] on link "Messages" at bounding box center [344, 23] width 55 height 45
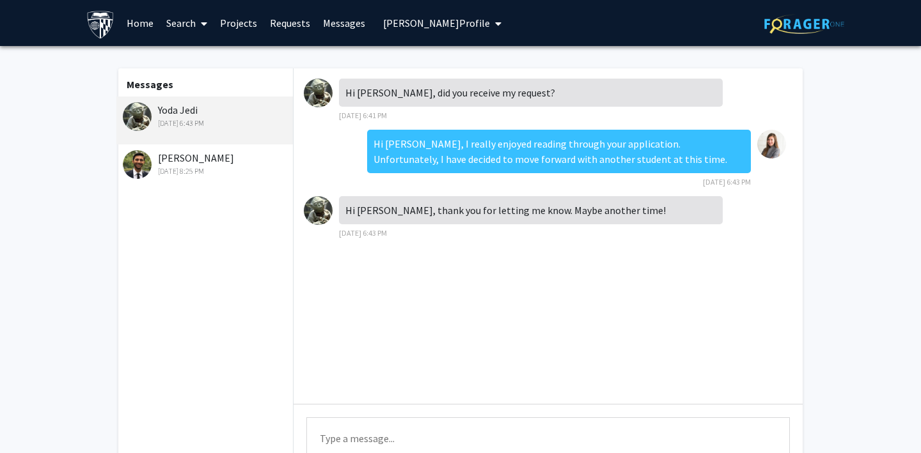
click at [185, 168] on div "[DATE] 8:25 PM" at bounding box center [206, 172] width 167 height 12
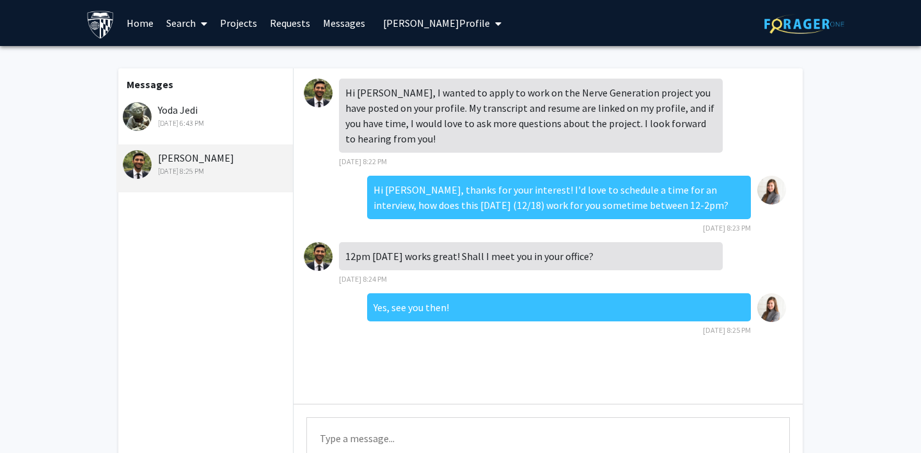
click at [196, 123] on div "[DATE] 6:43 PM" at bounding box center [206, 124] width 167 height 12
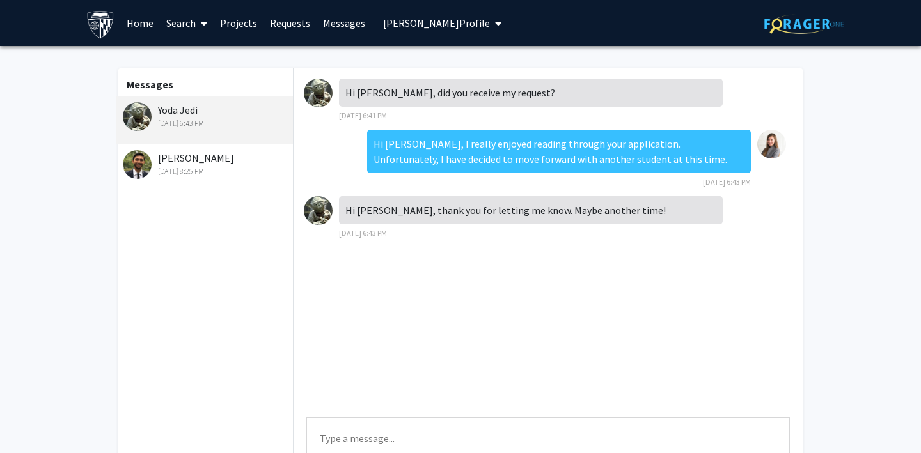
click at [169, 176] on div "[DATE] 8:25 PM" at bounding box center [206, 172] width 167 height 12
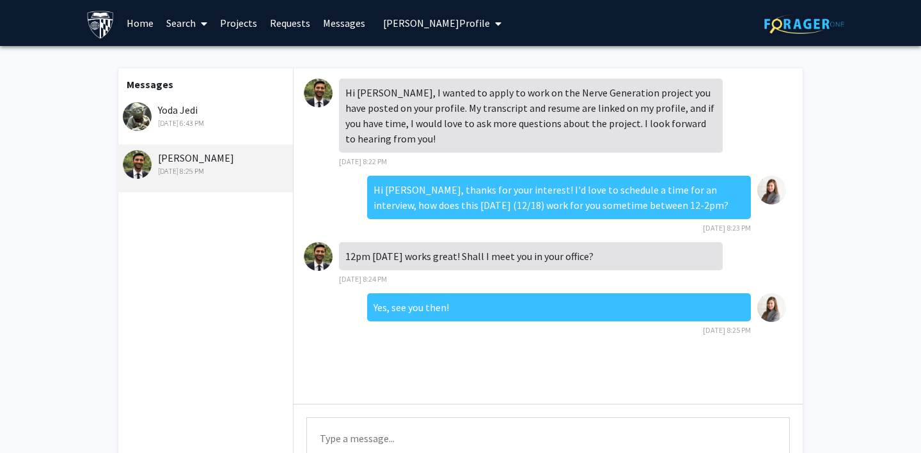
click at [170, 113] on div "Yoda Jedi [DATE] 6:43 PM" at bounding box center [206, 115] width 167 height 27
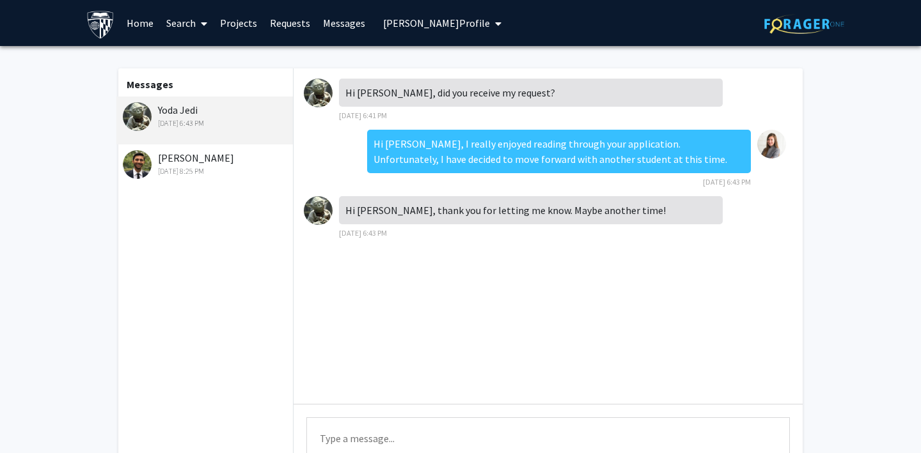
click at [407, 22] on span "[PERSON_NAME] Profile" at bounding box center [436, 23] width 107 height 13
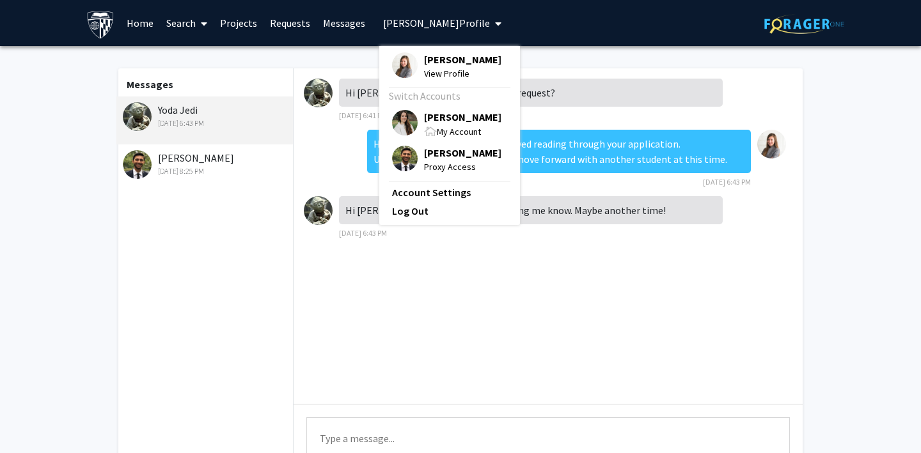
click at [400, 117] on img at bounding box center [405, 123] width 26 height 26
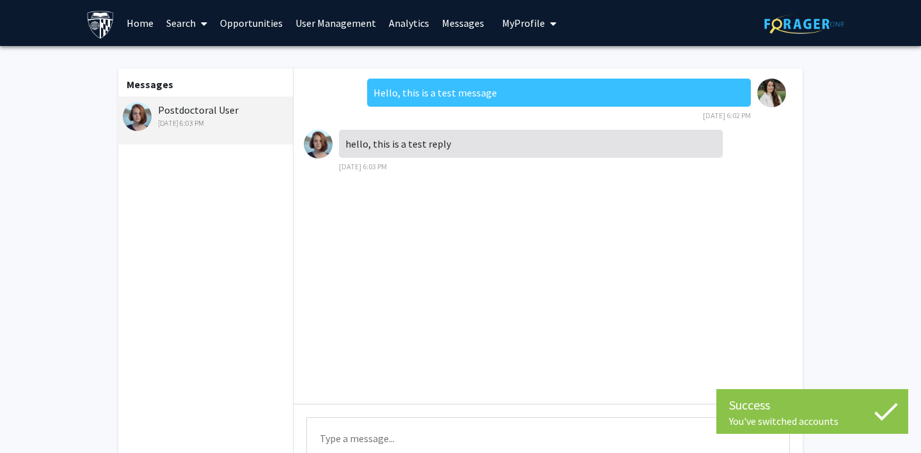
click at [311, 23] on link "User Management" at bounding box center [335, 23] width 93 height 45
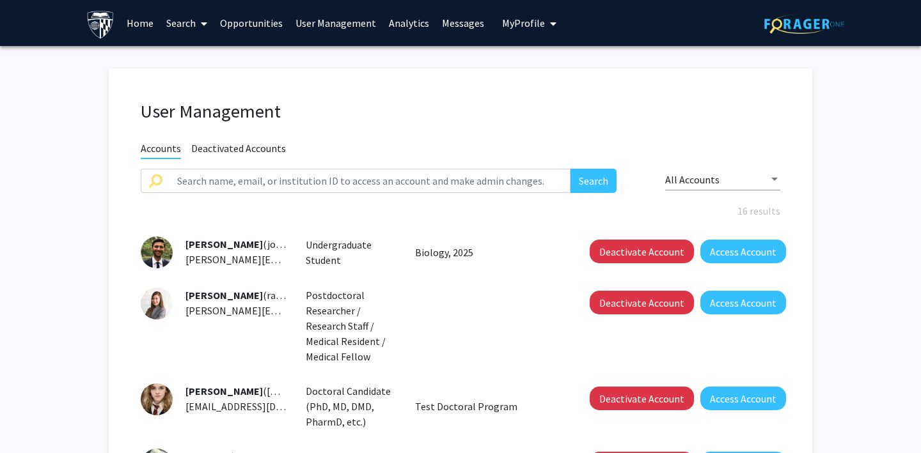
click at [240, 22] on link "Opportunities" at bounding box center [251, 23] width 75 height 45
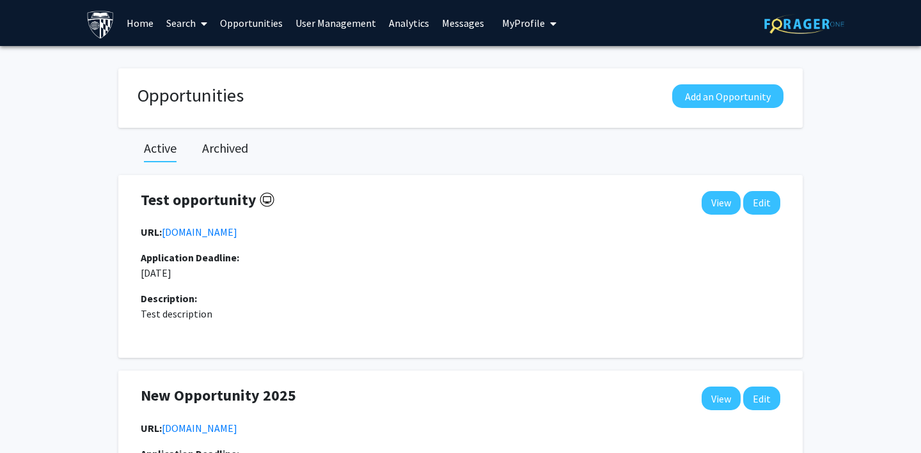
click at [140, 22] on link "Home" at bounding box center [140, 23] width 40 height 45
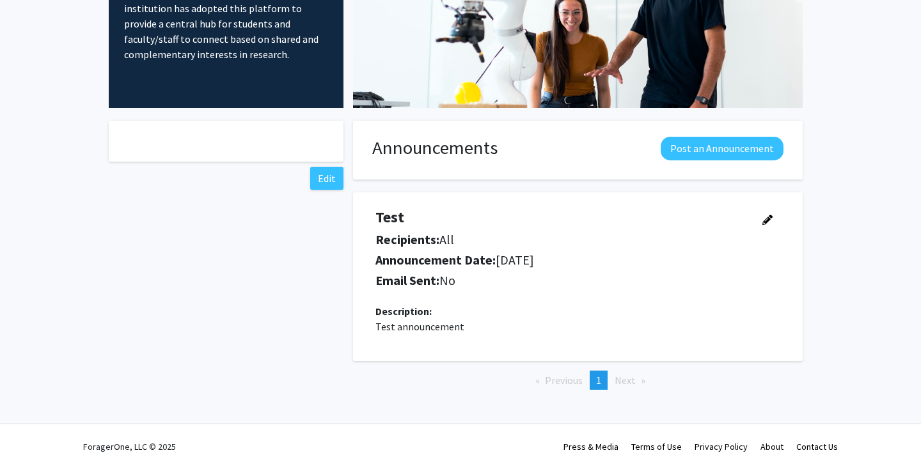
scroll to position [146, 0]
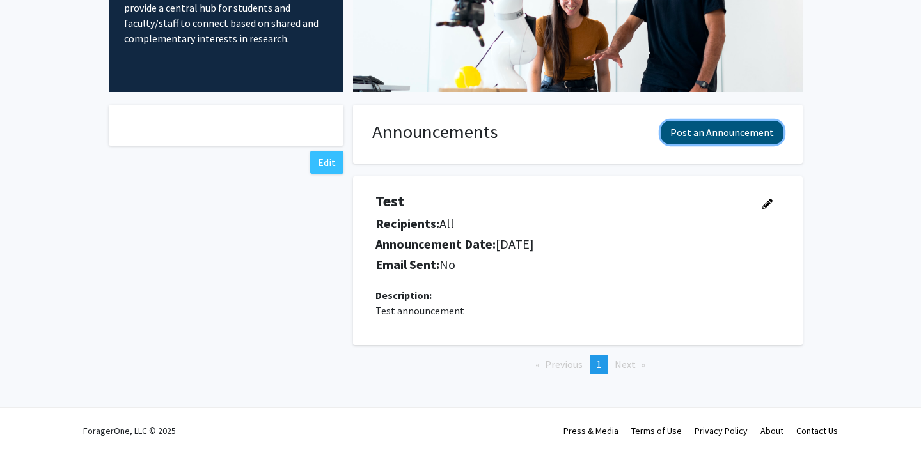
click at [702, 141] on button "Post an Announcement" at bounding box center [722, 133] width 123 height 24
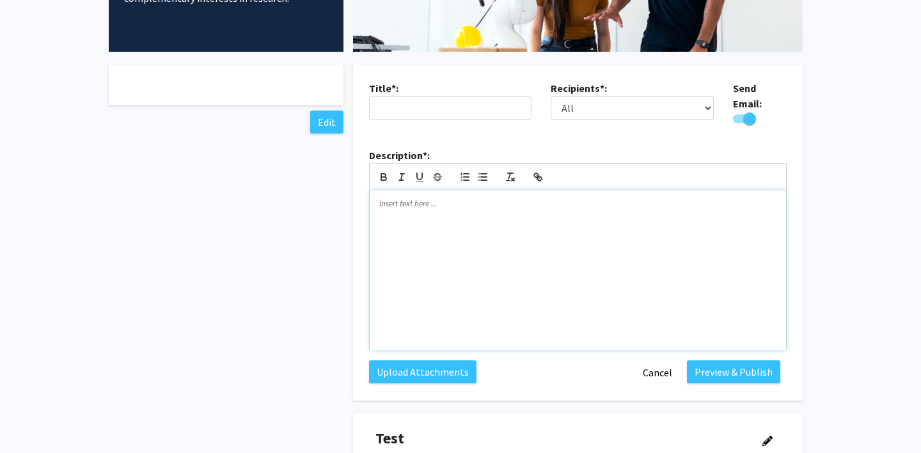
scroll to position [198, 0]
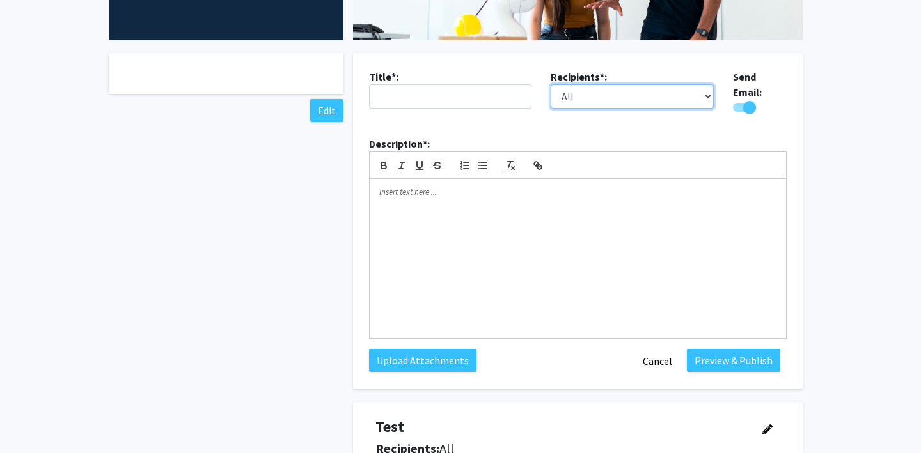
click at [599, 100] on select "All Faculty Students" at bounding box center [632, 96] width 163 height 24
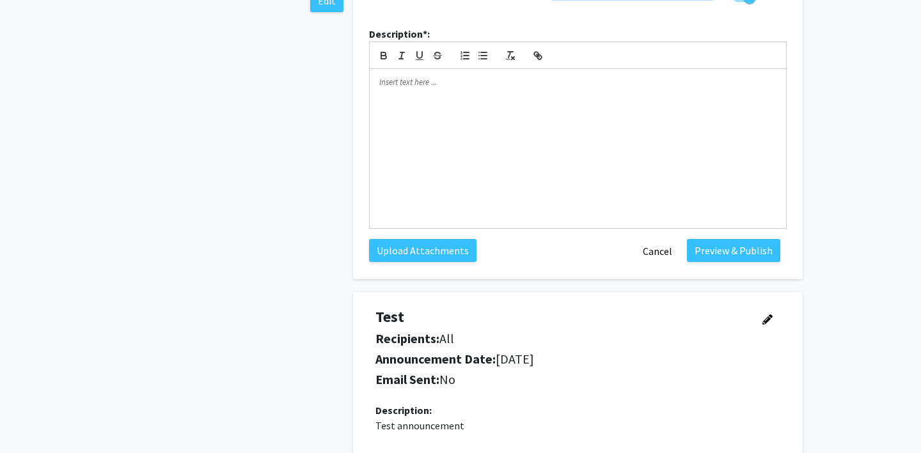
scroll to position [418, 0]
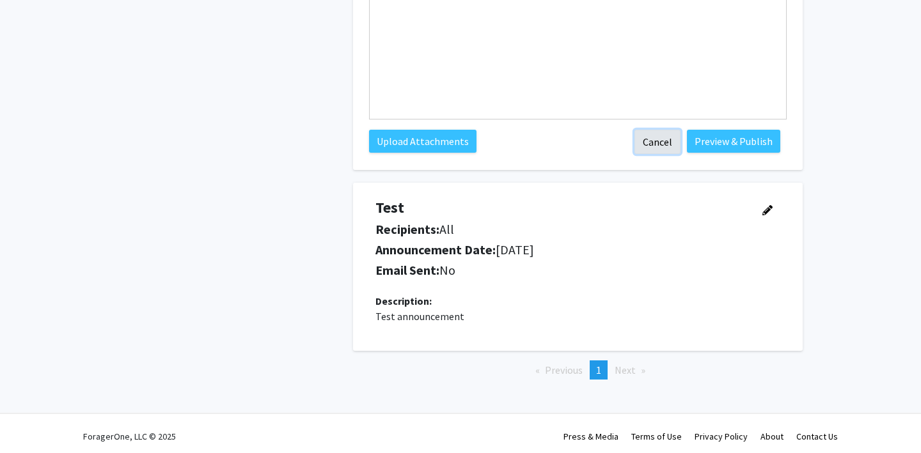
click at [645, 146] on button "Cancel" at bounding box center [657, 142] width 46 height 24
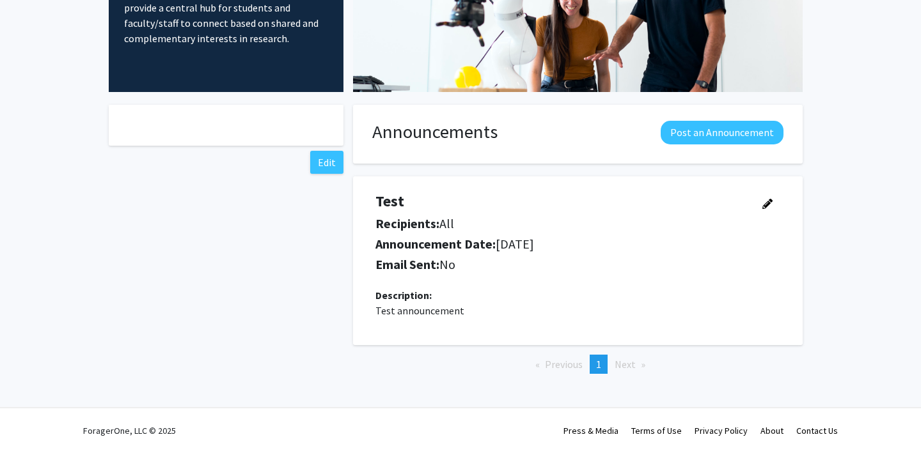
scroll to position [0, 0]
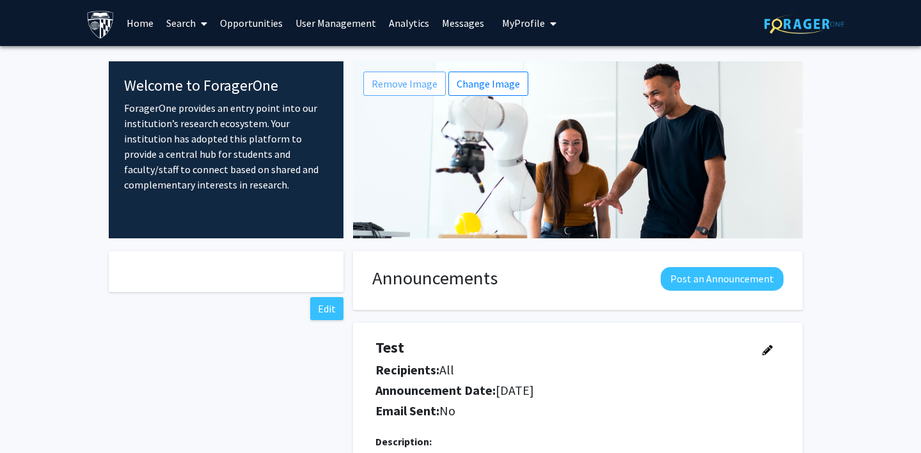
click at [255, 24] on link "Opportunities" at bounding box center [251, 23] width 75 height 45
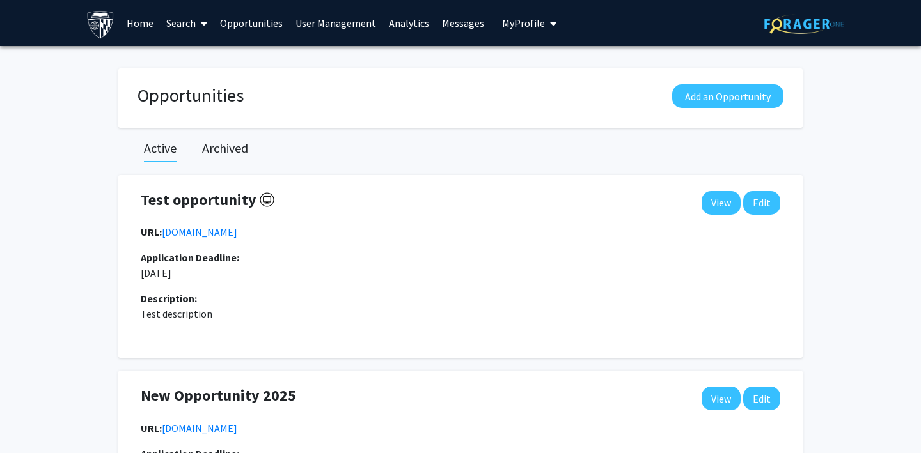
click at [320, 23] on link "User Management" at bounding box center [335, 23] width 93 height 45
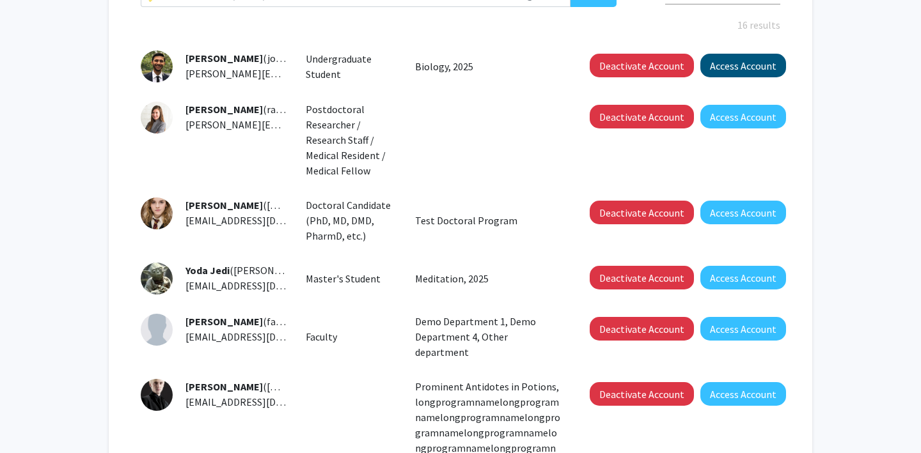
scroll to position [223, 0]
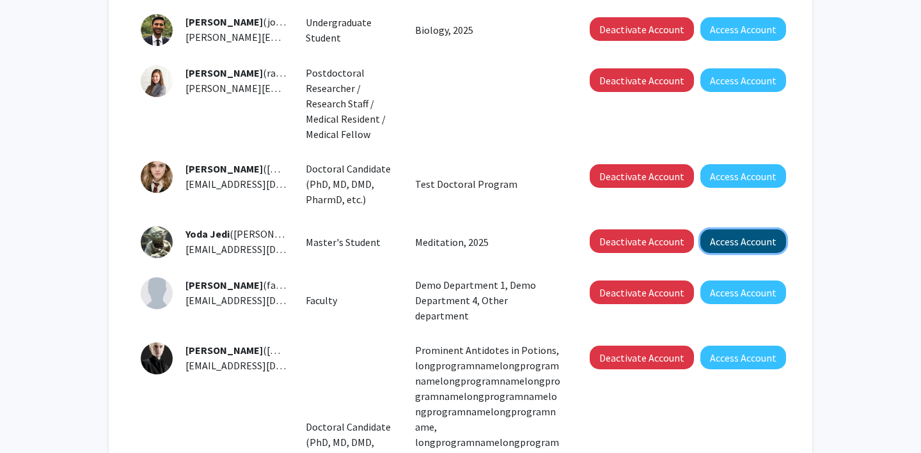
click at [743, 240] on button "Access Account" at bounding box center [743, 242] width 86 height 24
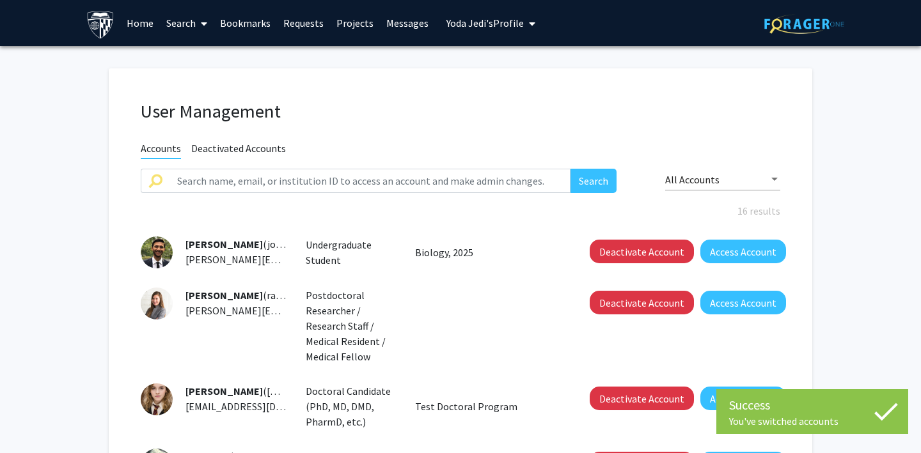
click at [494, 22] on span "[PERSON_NAME]'s Profile" at bounding box center [484, 23] width 77 height 13
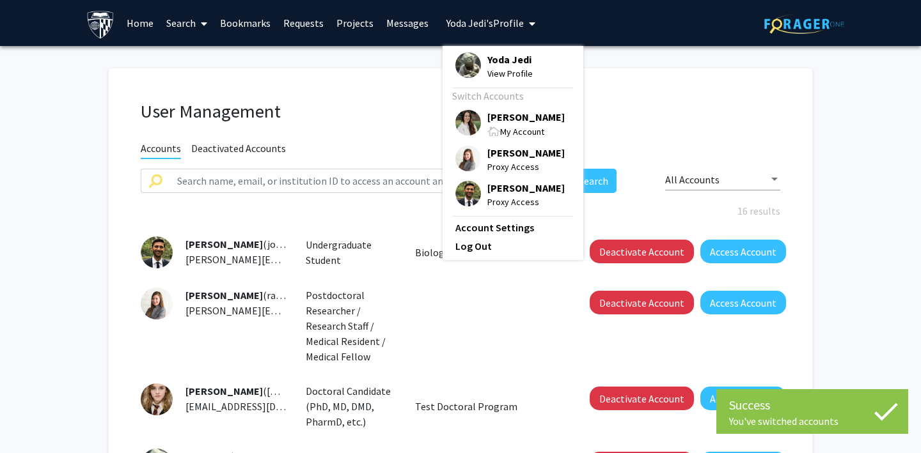
click at [466, 63] on img at bounding box center [468, 65] width 26 height 26
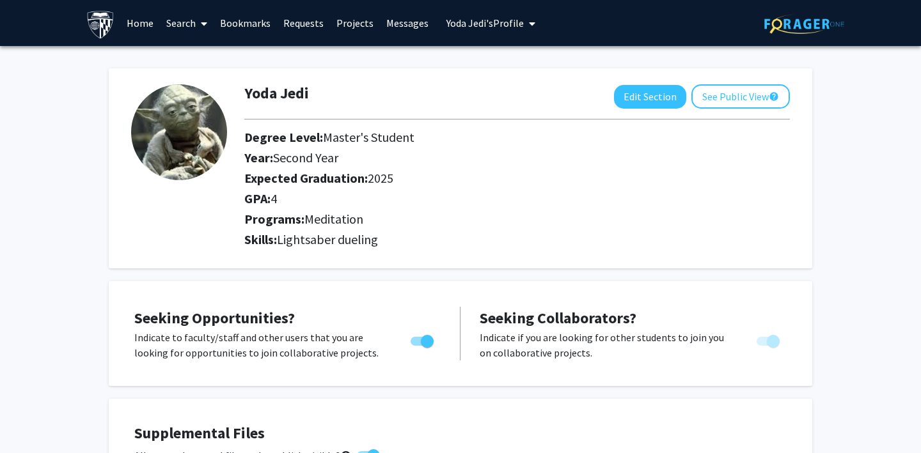
click at [490, 19] on span "[PERSON_NAME]'s Profile" at bounding box center [484, 23] width 77 height 13
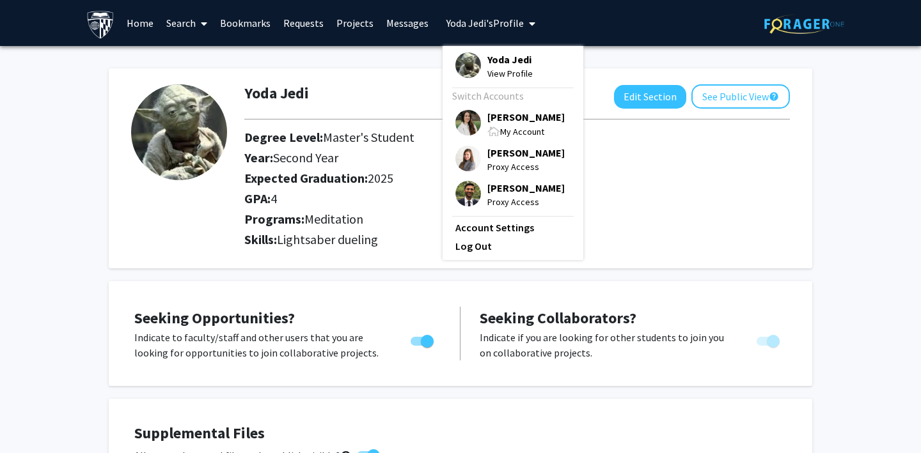
click at [460, 123] on img at bounding box center [468, 123] width 26 height 26
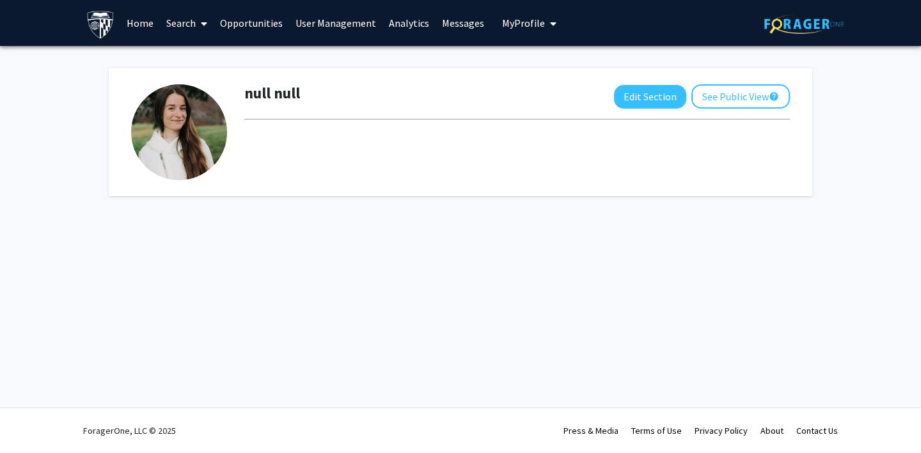
click at [550, 23] on icon "My profile dropdown to access profile and logout" at bounding box center [553, 24] width 6 height 10
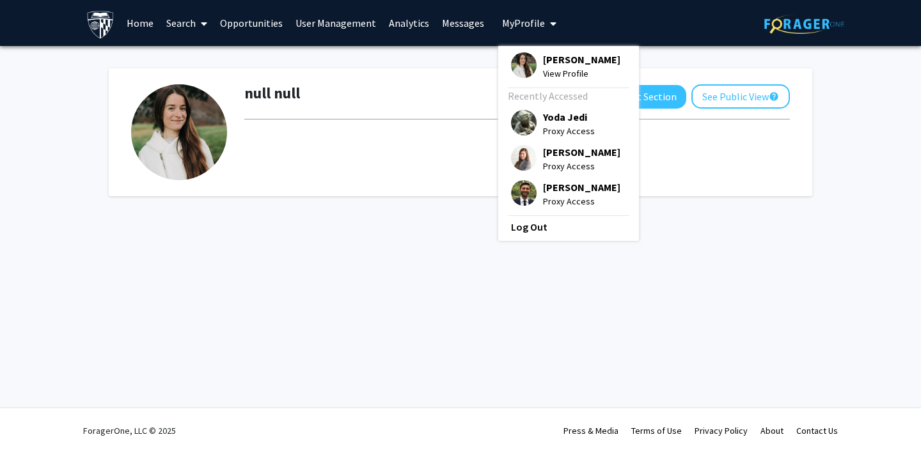
click at [550, 23] on icon "My profile dropdown to access profile and logout" at bounding box center [553, 24] width 6 height 10
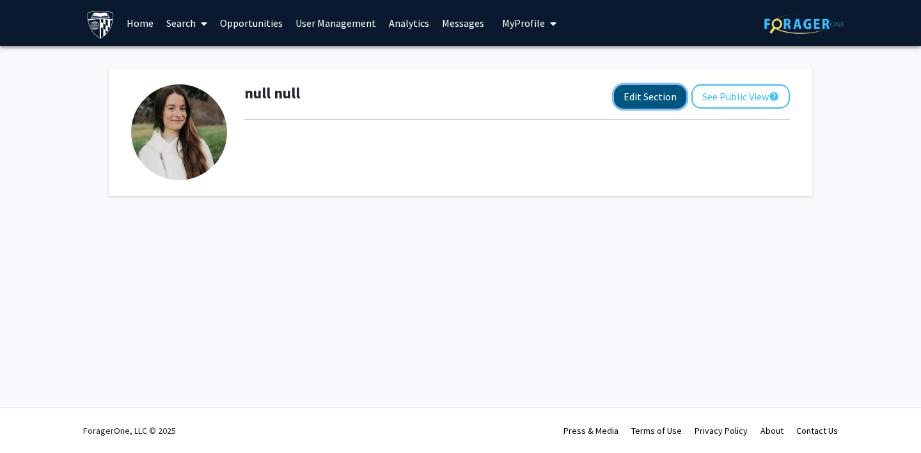
click at [646, 94] on button "Edit Section" at bounding box center [650, 97] width 72 height 24
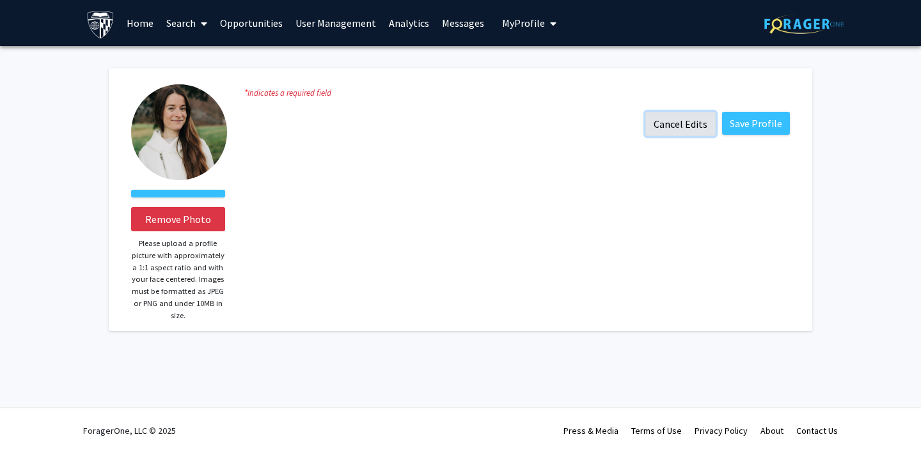
click at [684, 120] on button "Cancel Edits" at bounding box center [680, 124] width 70 height 24
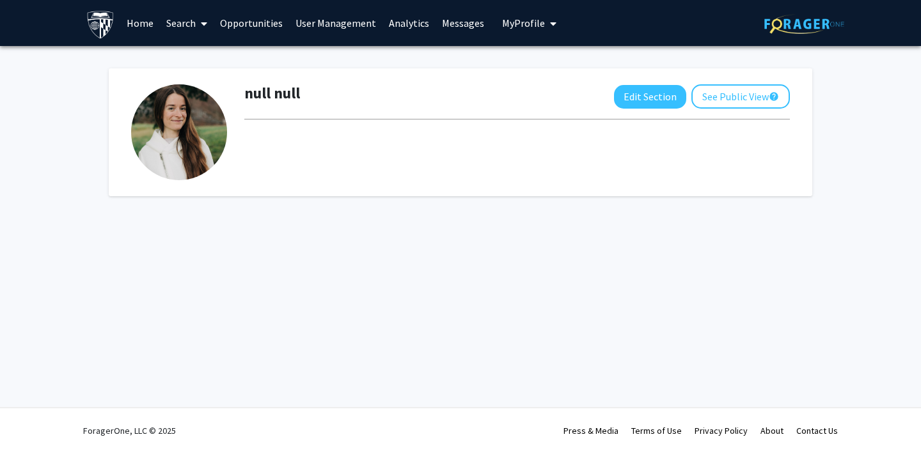
click at [342, 29] on link "User Management" at bounding box center [335, 23] width 93 height 45
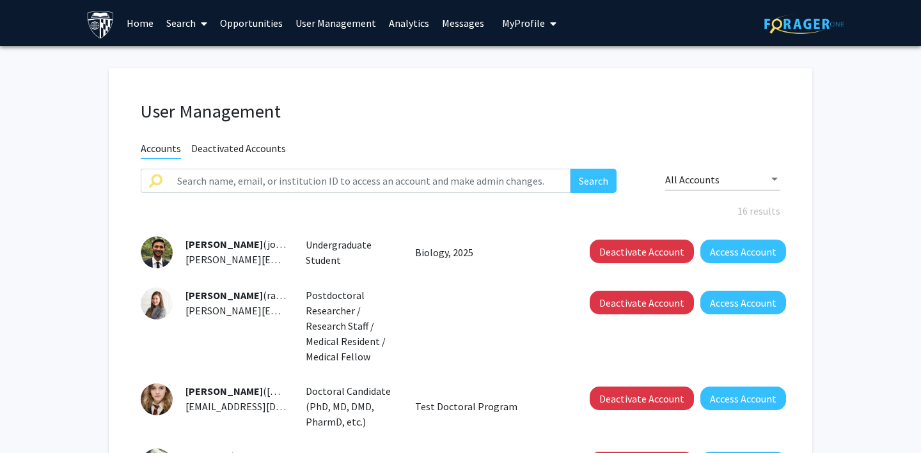
click at [518, 27] on span "My Profile" at bounding box center [523, 23] width 43 height 13
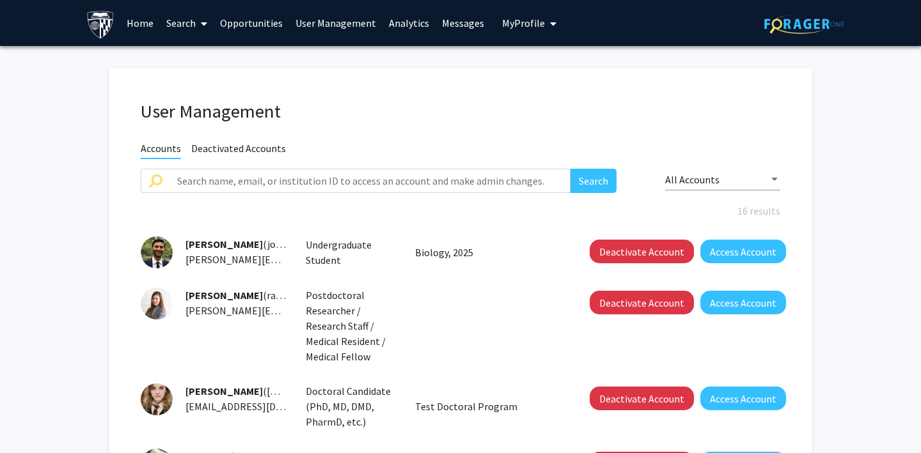
click at [515, 21] on span "My Profile" at bounding box center [523, 23] width 43 height 13
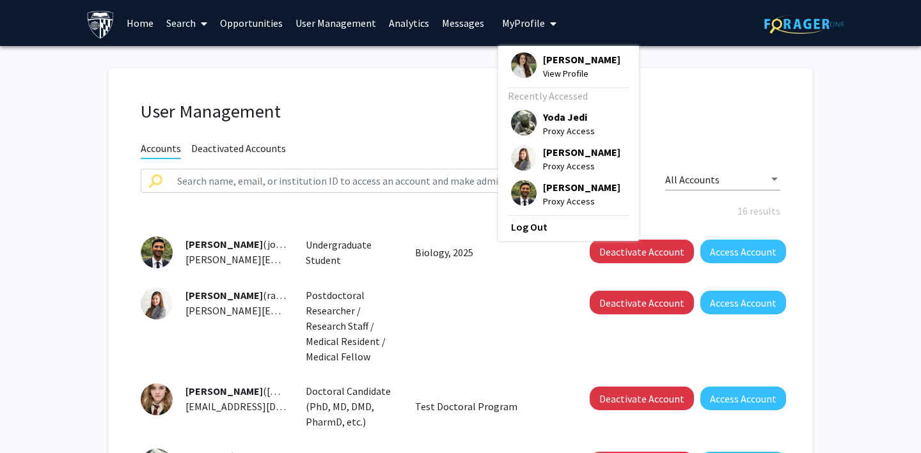
click at [515, 63] on img at bounding box center [524, 65] width 26 height 26
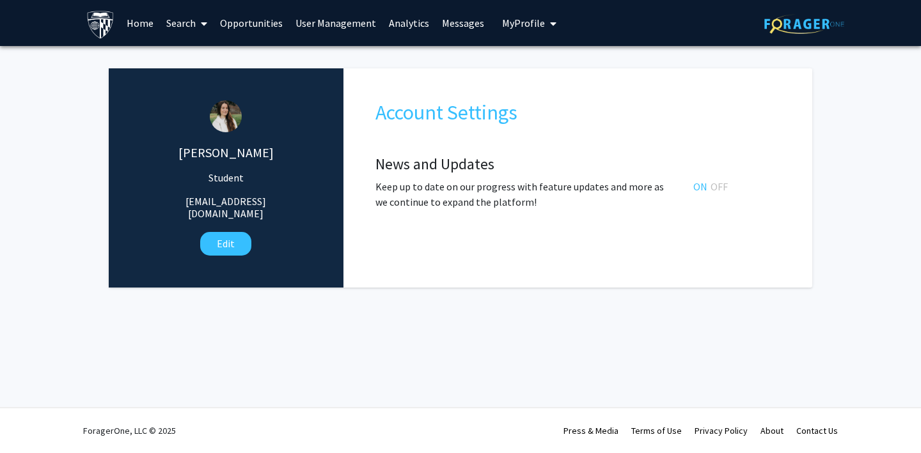
click at [324, 27] on link "User Management" at bounding box center [335, 23] width 93 height 45
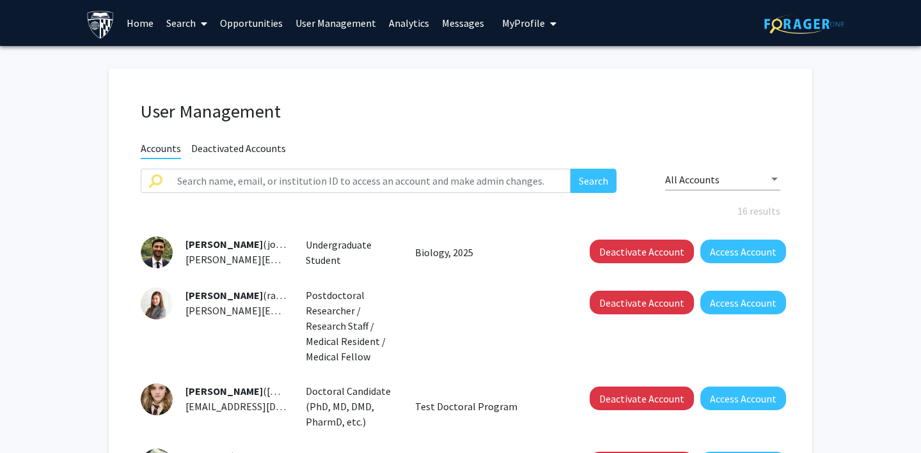
click at [407, 18] on link "Analytics" at bounding box center [408, 23] width 53 height 45
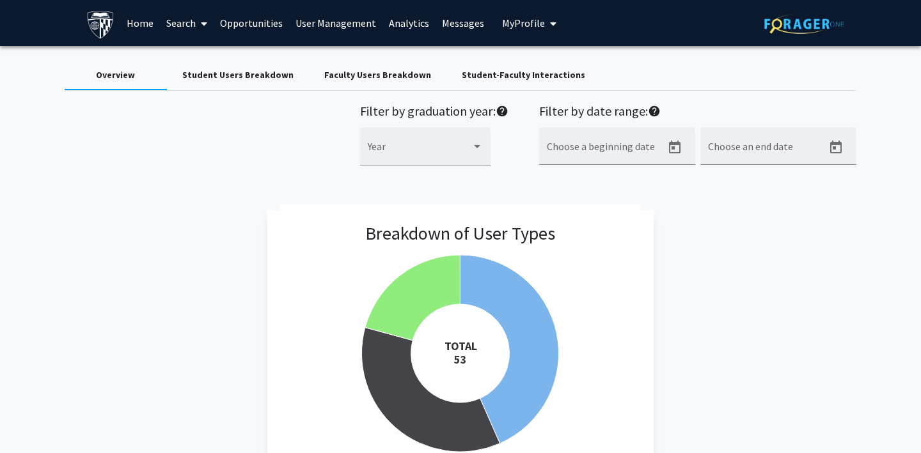
click at [240, 69] on div "Student Users Breakdown" at bounding box center [237, 74] width 111 height 13
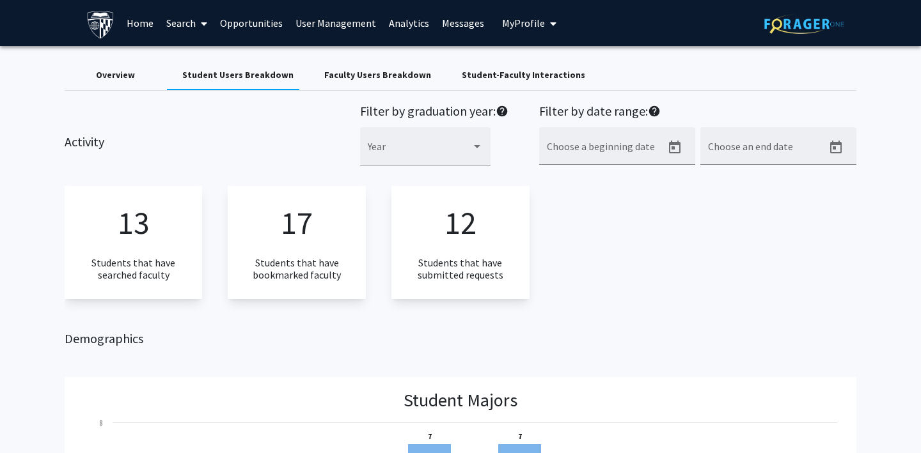
click at [342, 68] on div "Faculty Users Breakdown" at bounding box center [377, 74] width 107 height 13
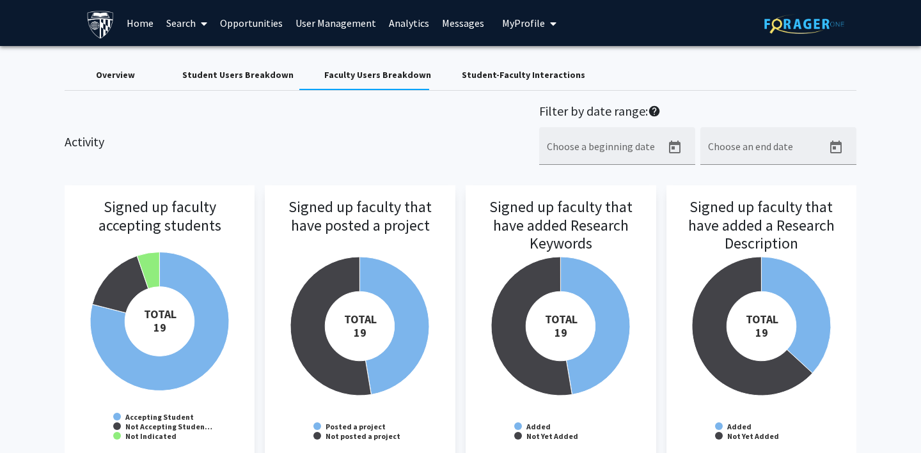
click at [462, 77] on div "Student-Faculty Interactions" at bounding box center [523, 74] width 123 height 13
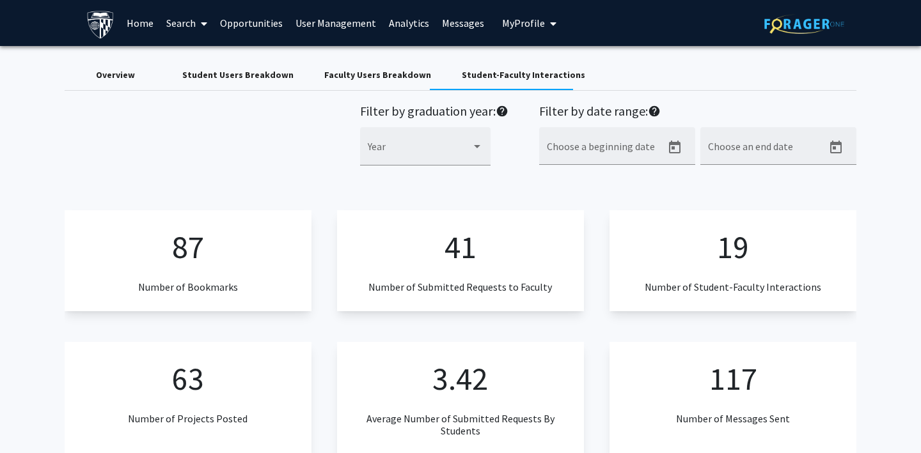
click at [310, 27] on link "User Management" at bounding box center [335, 23] width 93 height 45
